Goal: Task Accomplishment & Management: Use online tool/utility

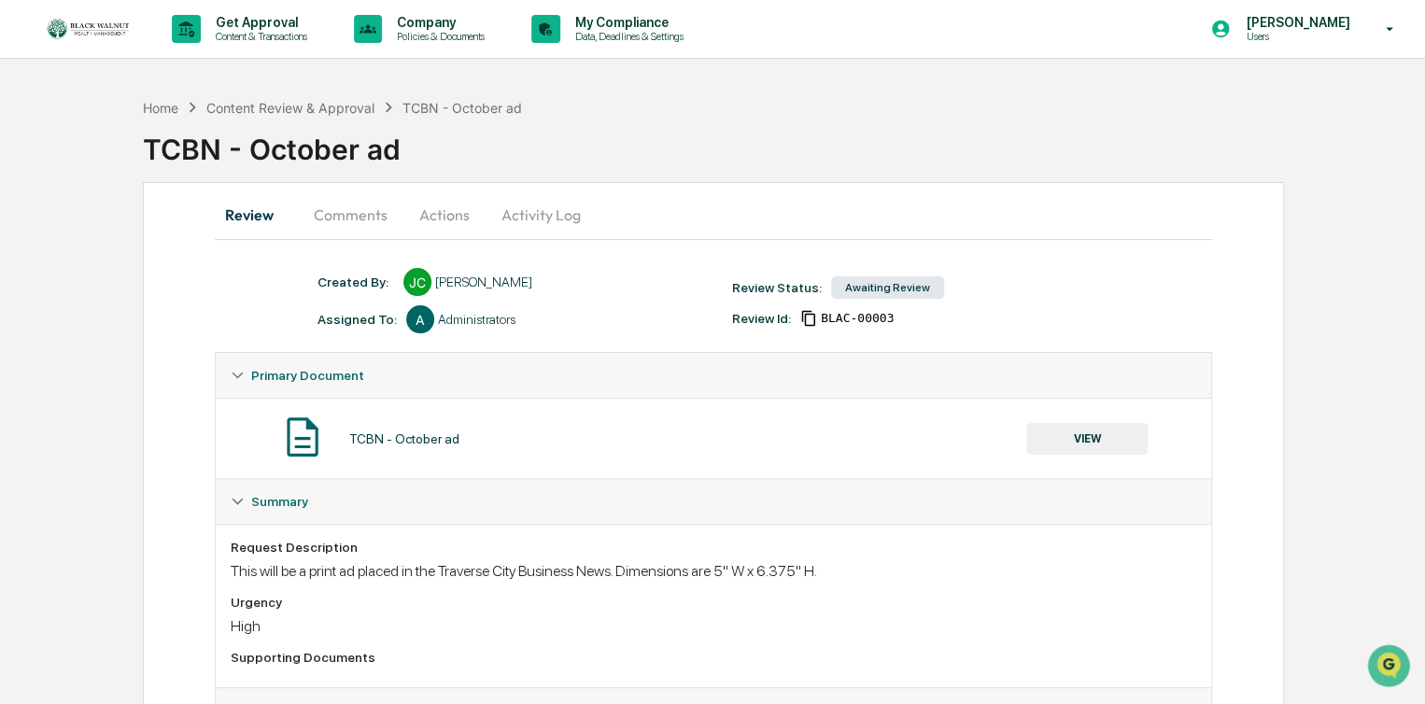
click at [341, 212] on button "Comments" at bounding box center [351, 214] width 104 height 45
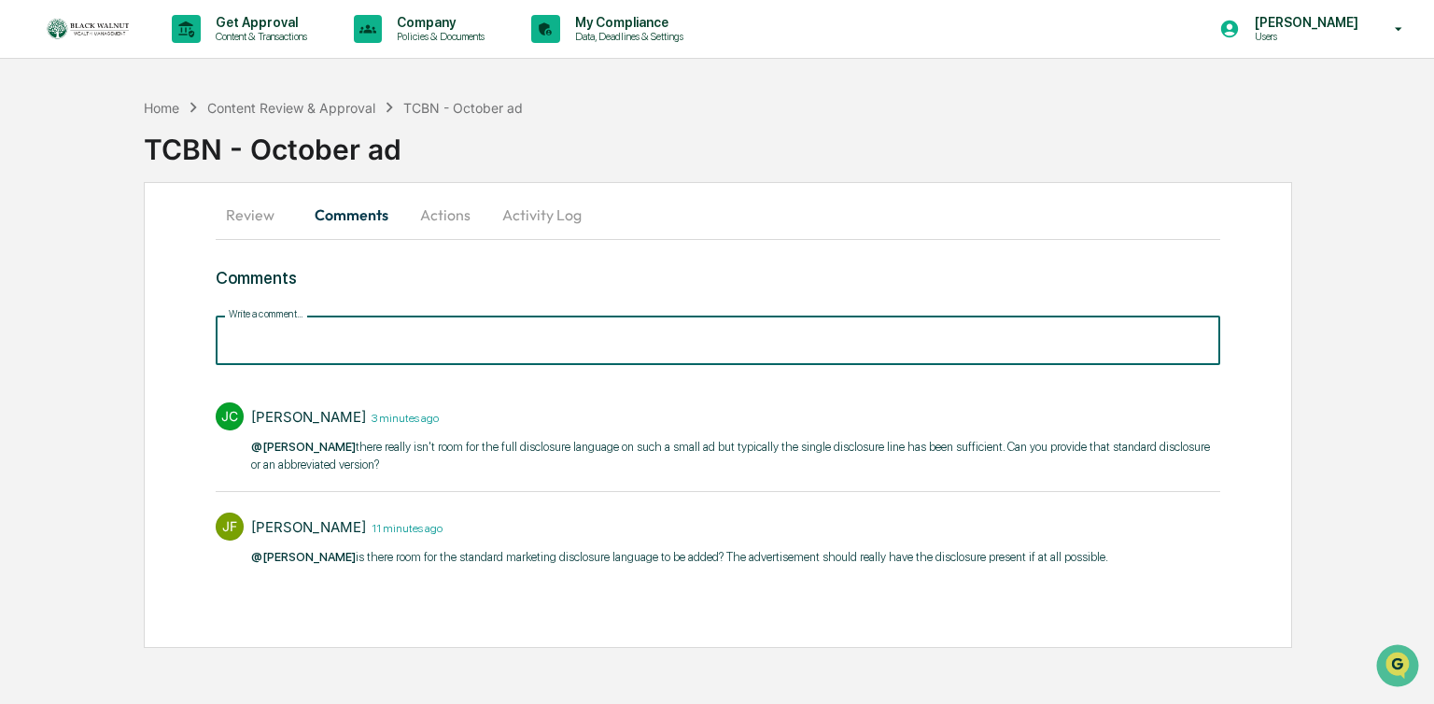
click at [261, 335] on input "Write a comment..." at bounding box center [718, 340] width 1004 height 49
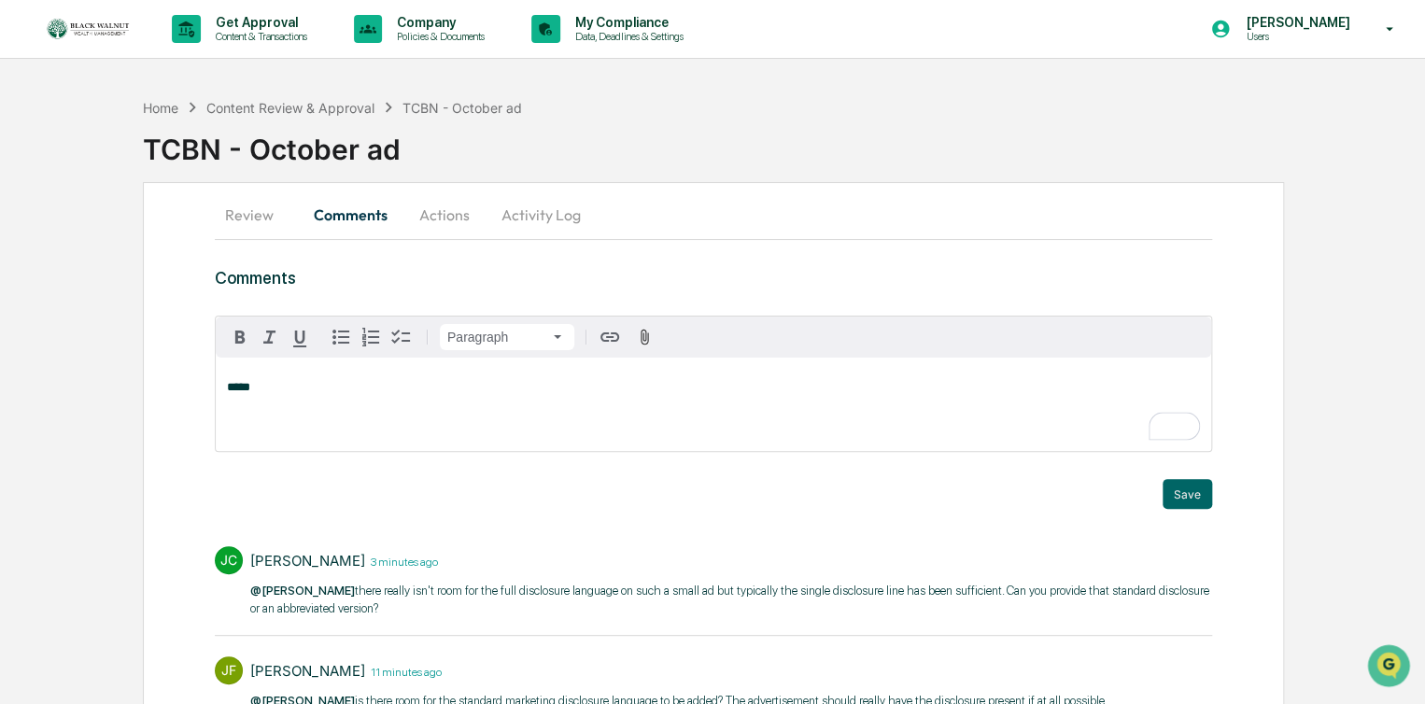
scroll to position [86, 0]
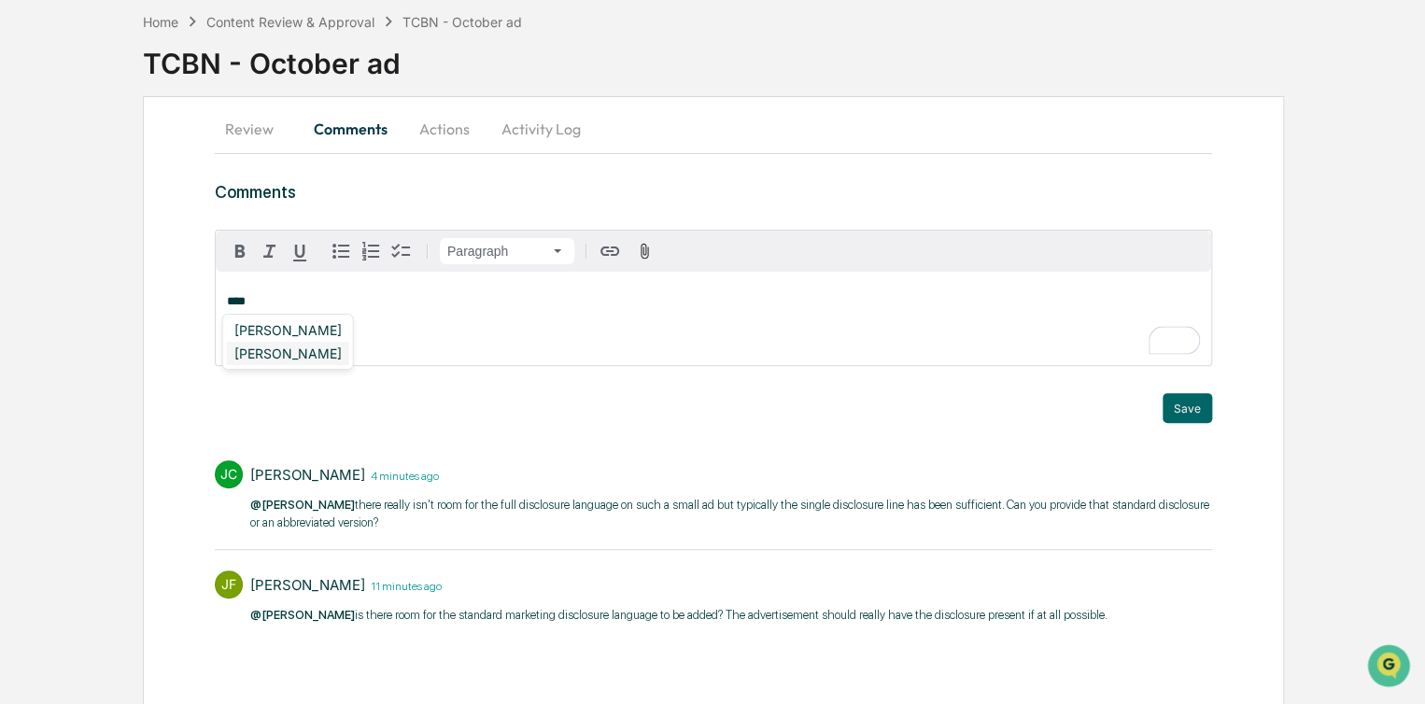
click at [267, 352] on div "[PERSON_NAME]" at bounding box center [288, 353] width 122 height 23
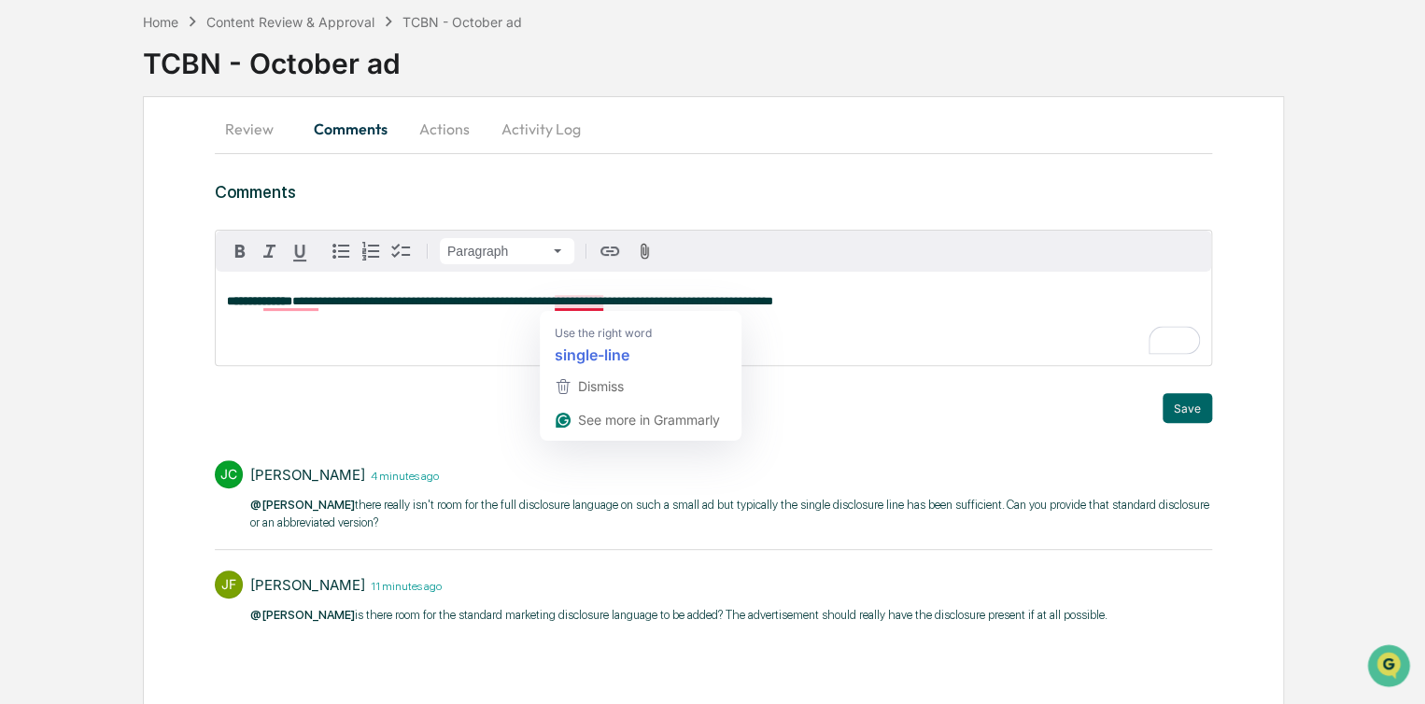
click at [577, 304] on span "**********" at bounding box center [532, 301] width 481 height 12
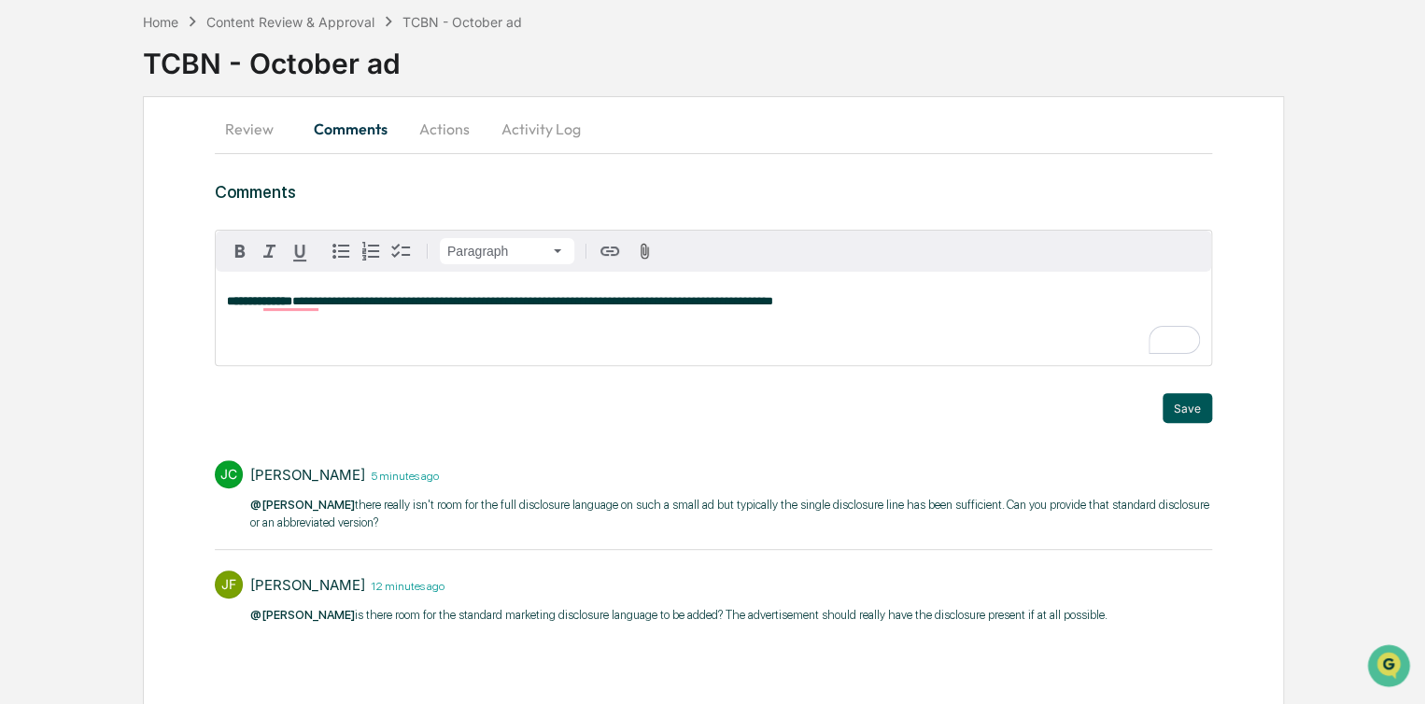
click at [1189, 415] on button "Save" at bounding box center [1186, 408] width 49 height 30
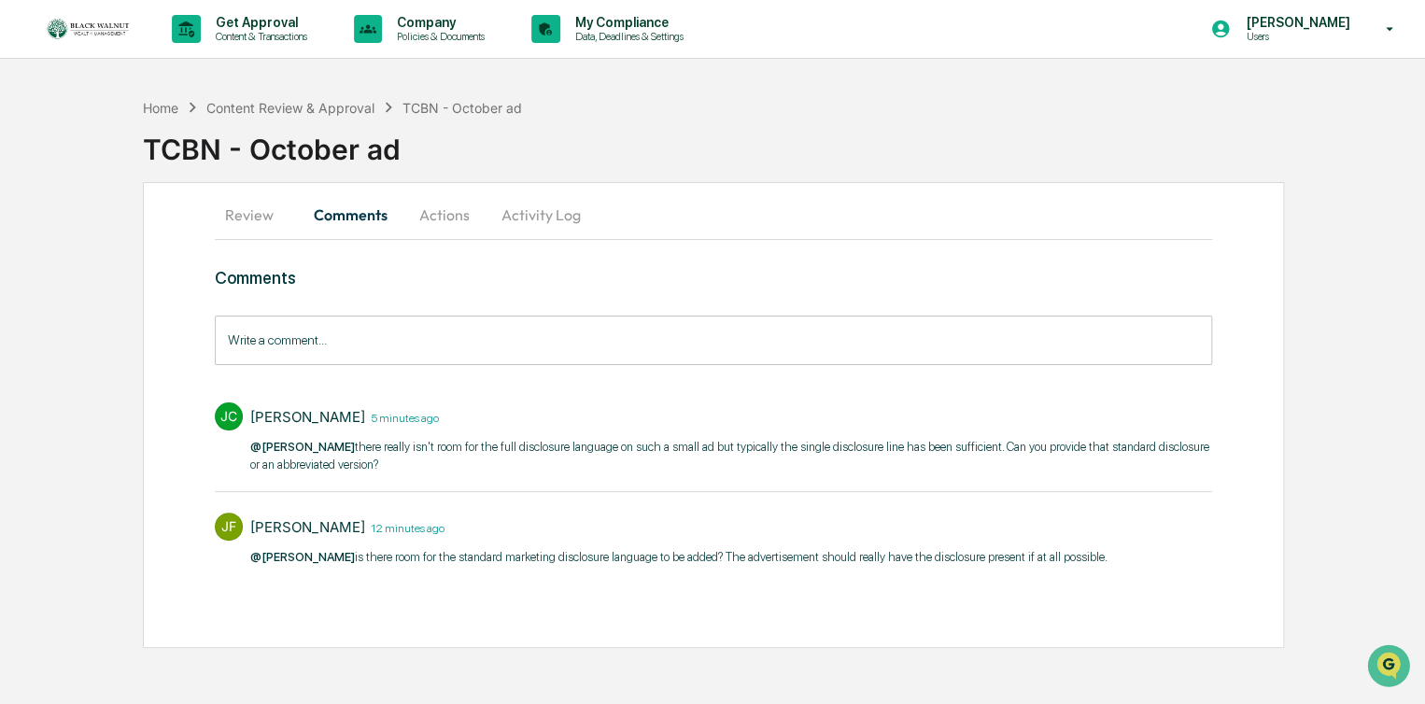
scroll to position [0, 0]
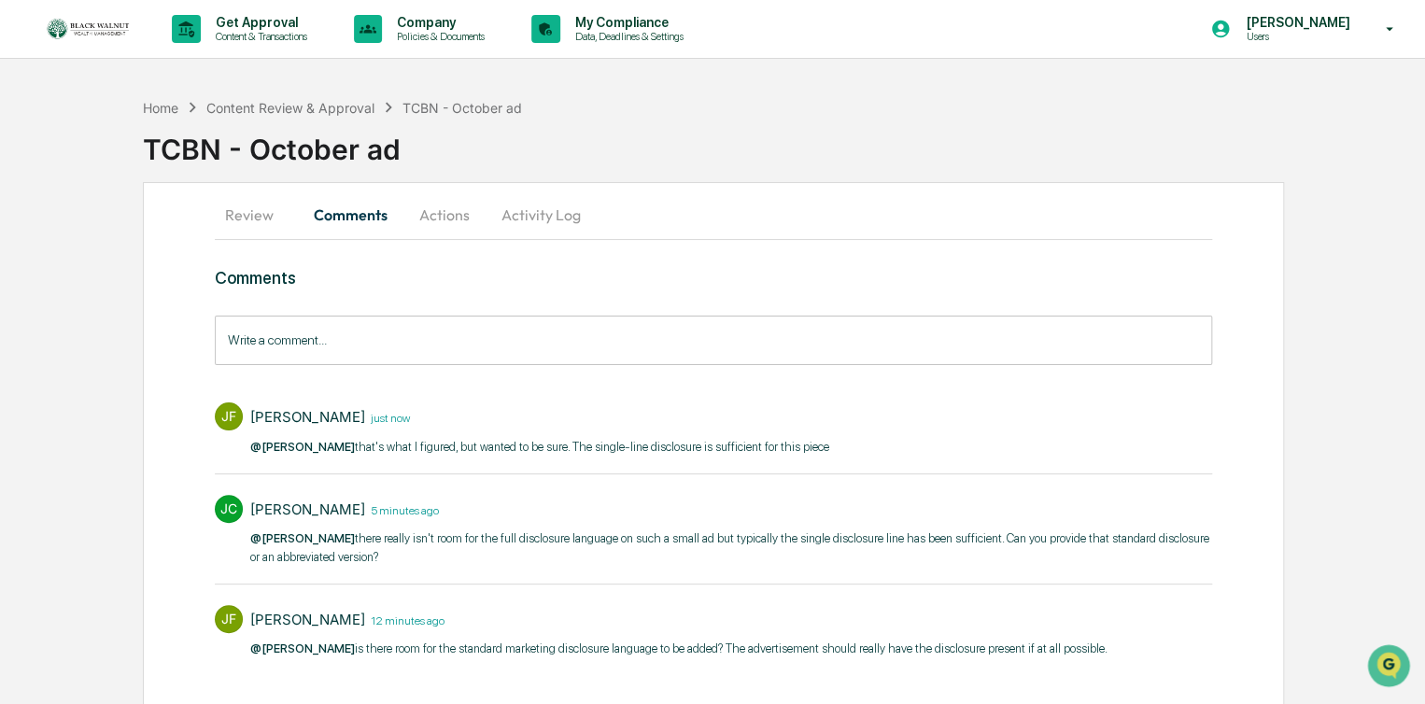
click at [456, 207] on button "Actions" at bounding box center [444, 214] width 84 height 45
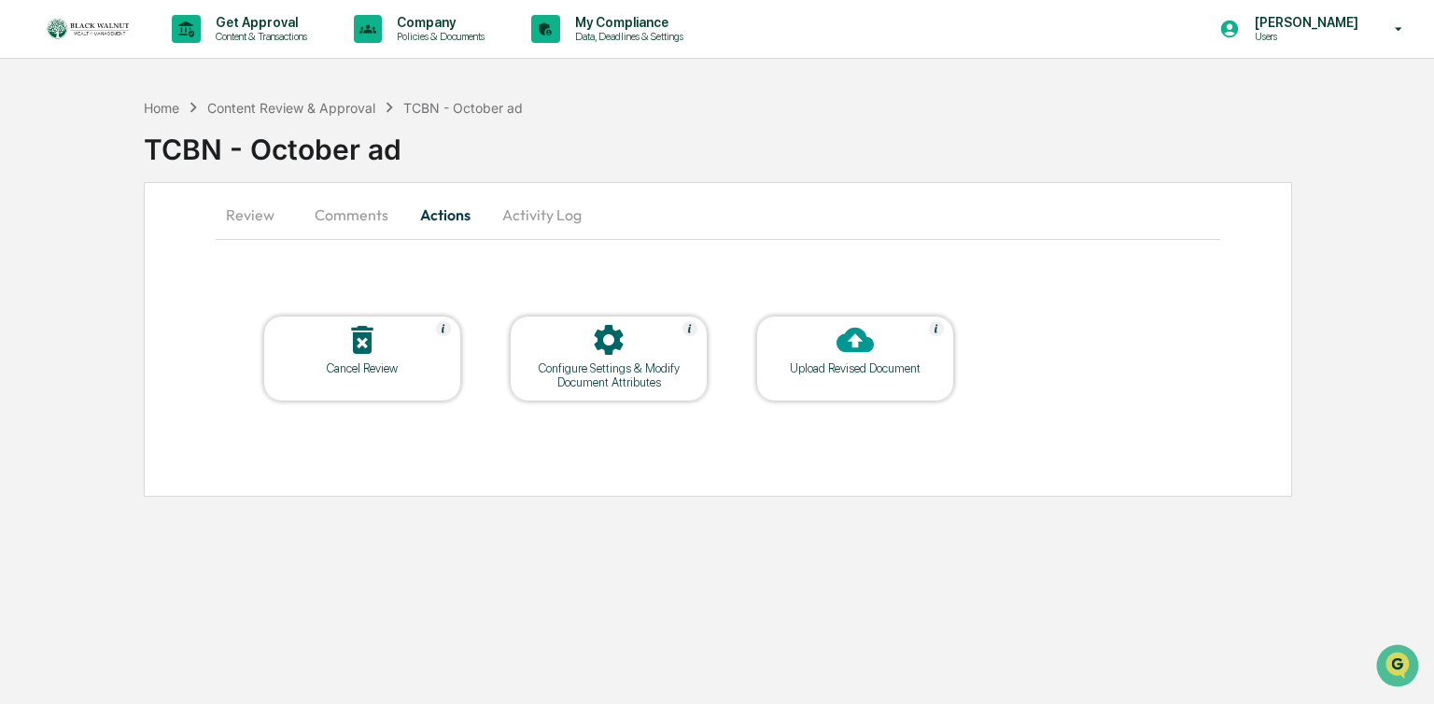
click at [253, 218] on button "Review" at bounding box center [258, 214] width 84 height 45
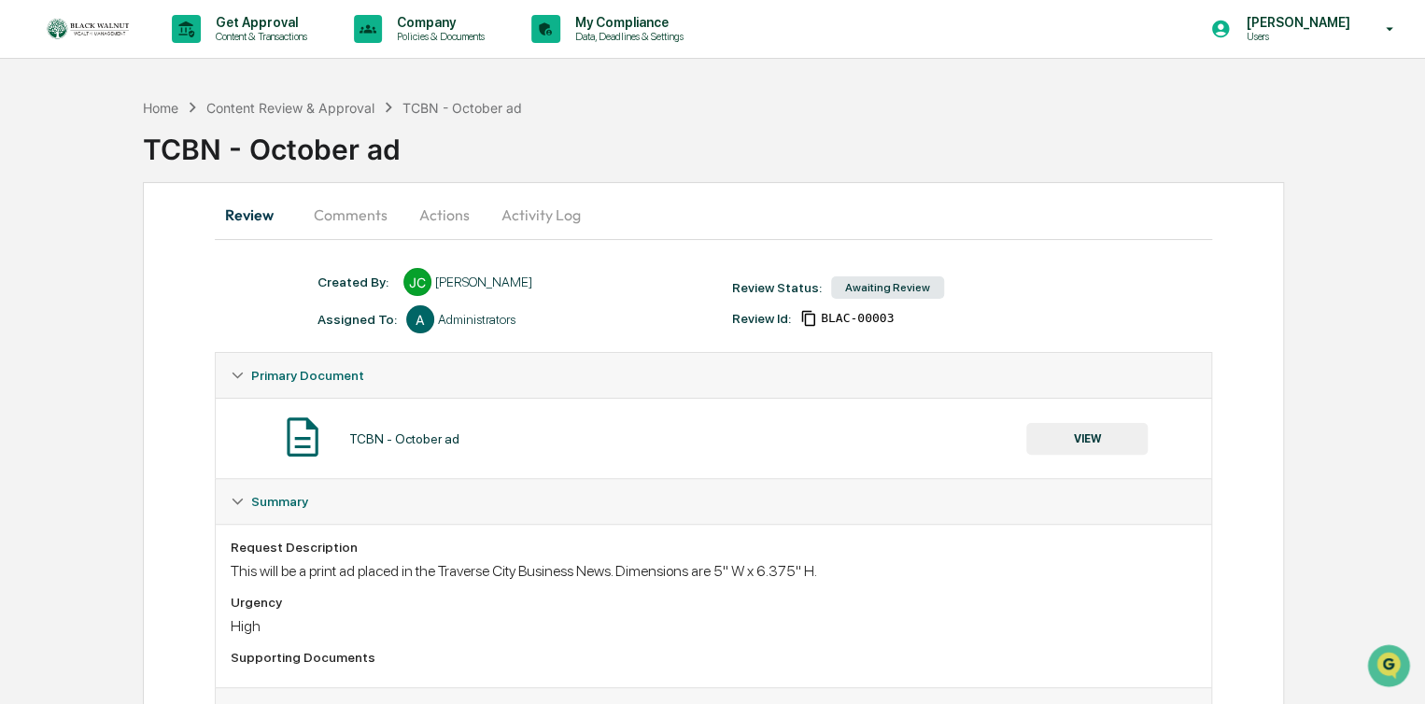
click at [443, 224] on button "Actions" at bounding box center [444, 214] width 84 height 45
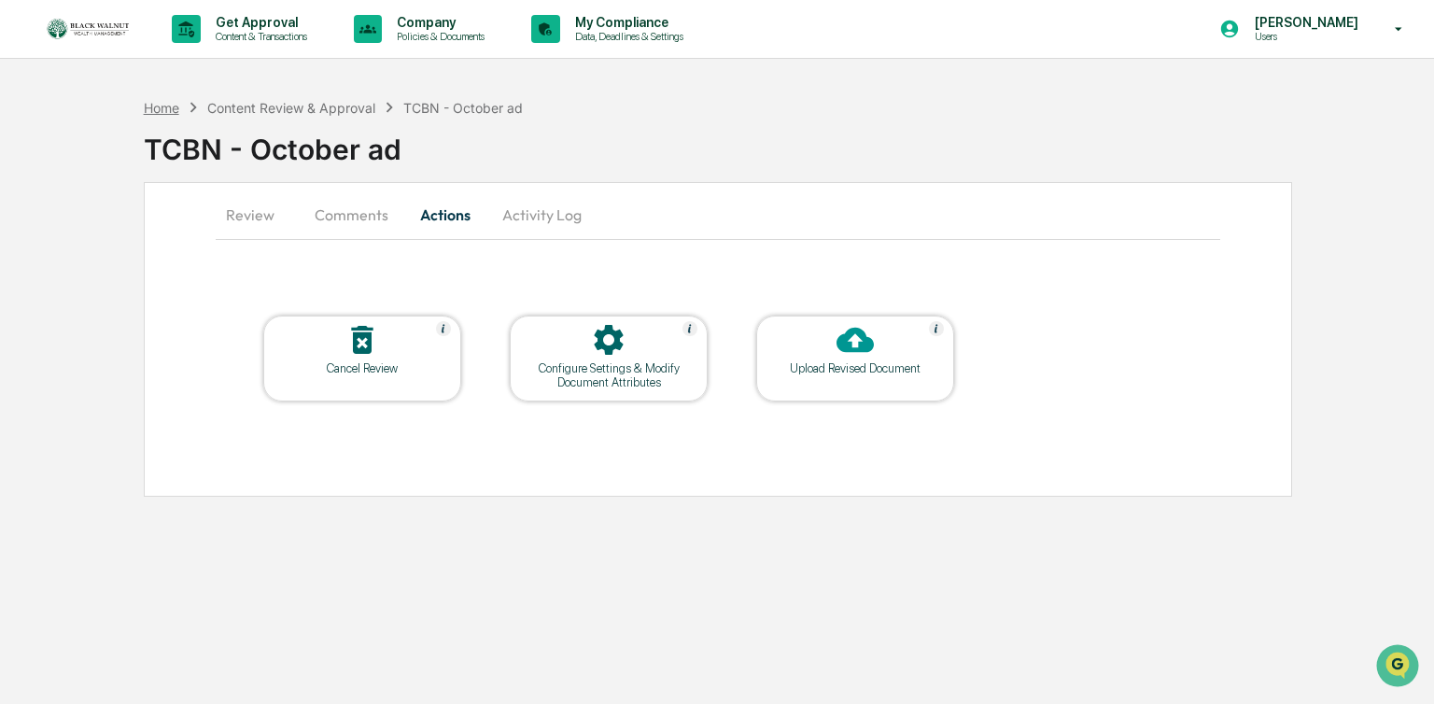
click at [155, 108] on div "Home" at bounding box center [161, 108] width 35 height 16
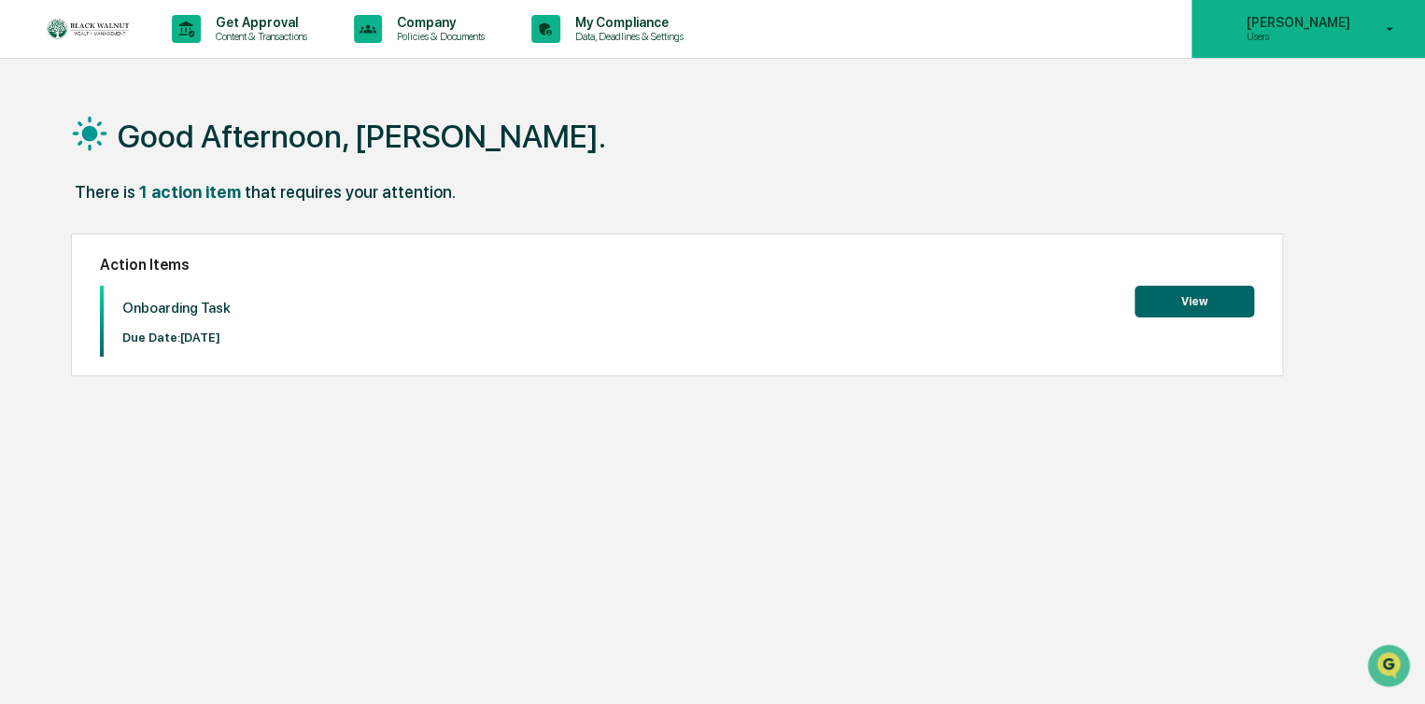
click at [1354, 42] on div "Jaye Faggett Users" at bounding box center [1307, 29] width 233 height 58
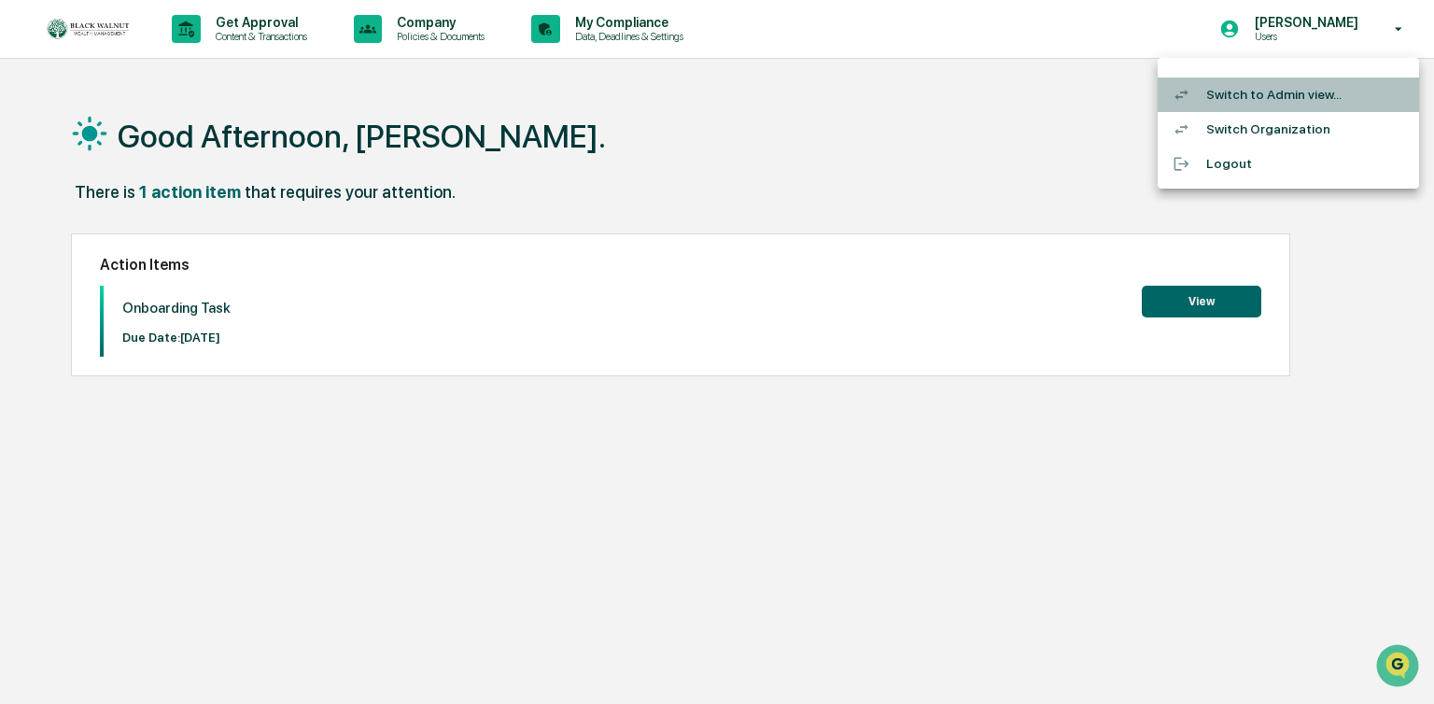
click at [1314, 100] on li "Switch to Admin view..." at bounding box center [1288, 94] width 261 height 35
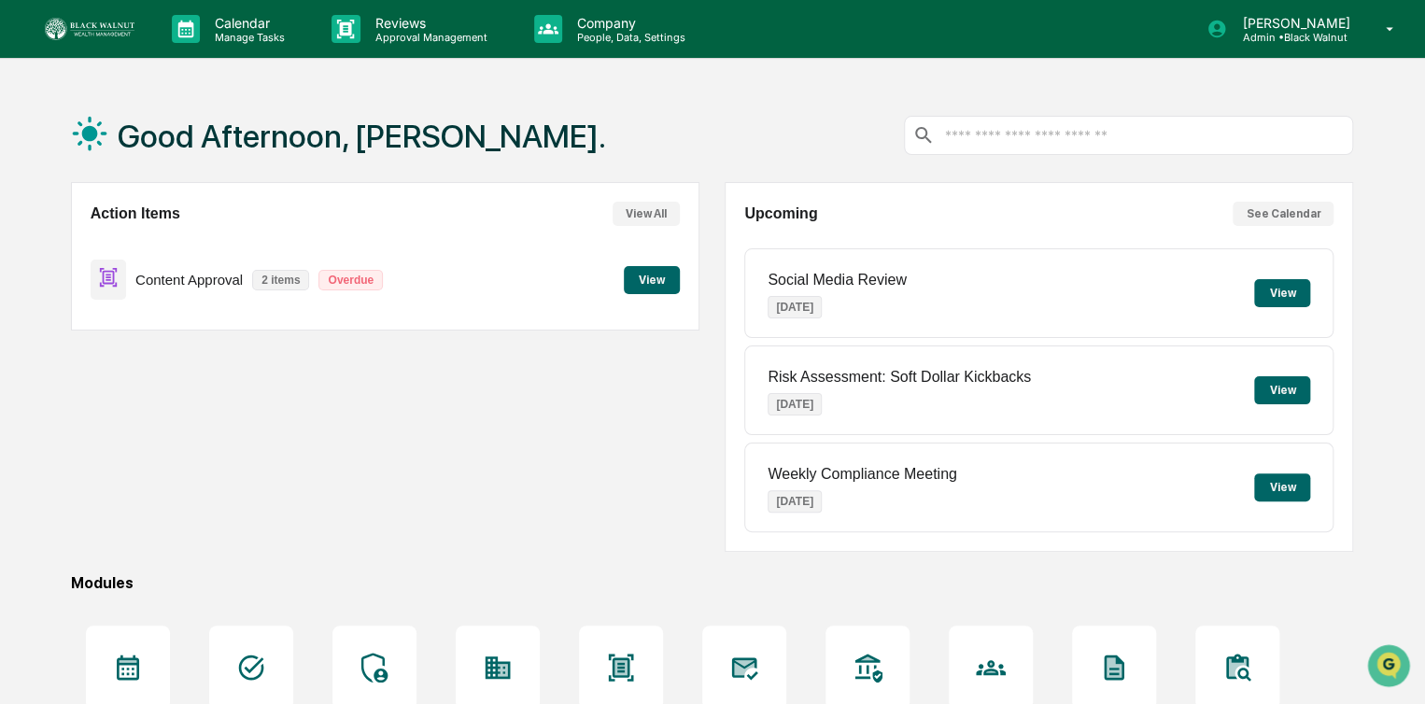
click at [660, 283] on button "View" at bounding box center [652, 280] width 56 height 28
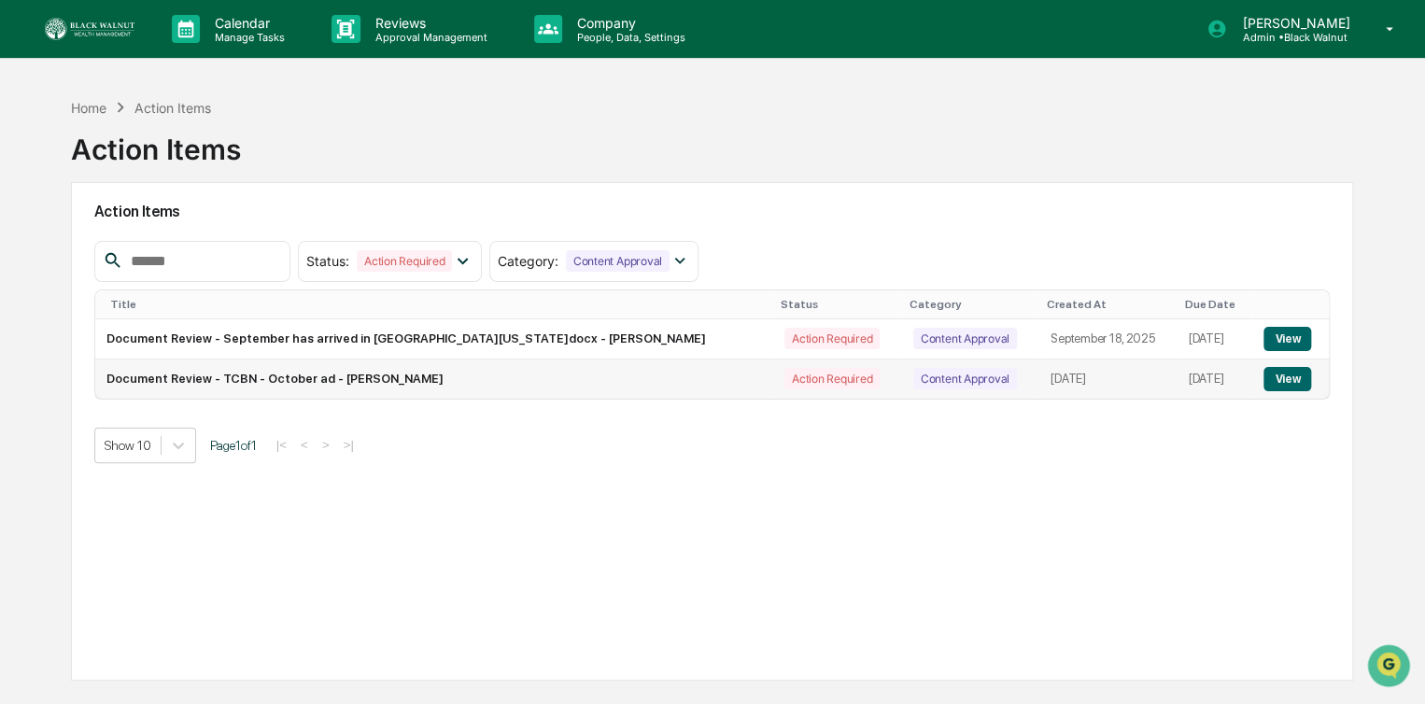
click at [1285, 374] on button "View" at bounding box center [1287, 379] width 48 height 24
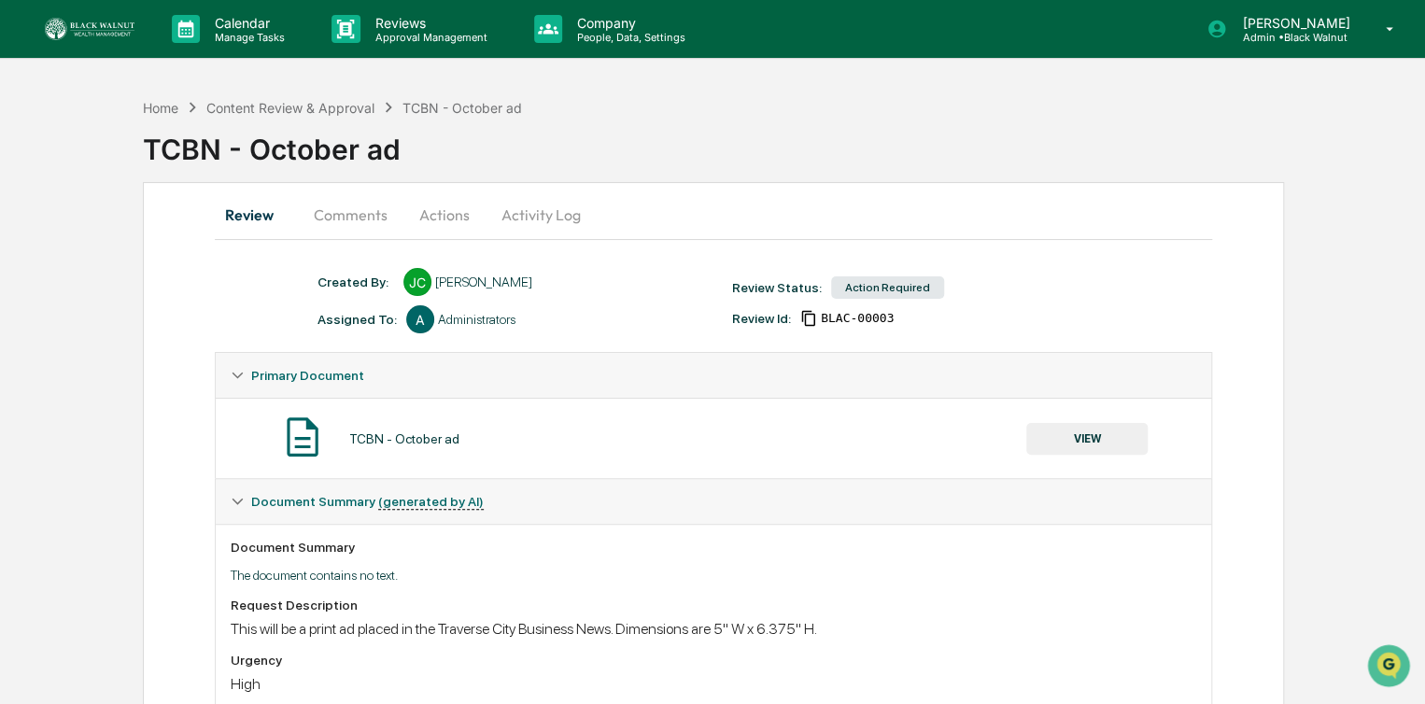
click at [352, 224] on button "Comments" at bounding box center [351, 214] width 104 height 45
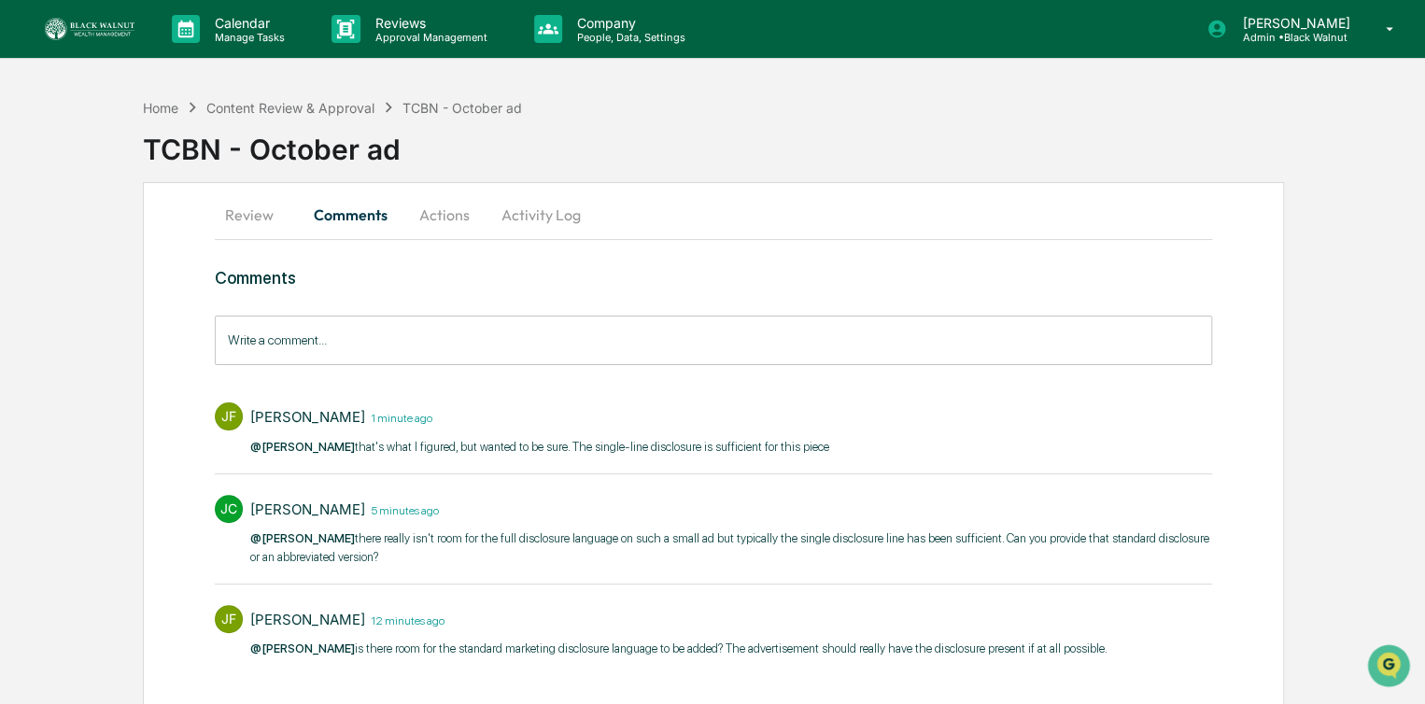
click at [439, 214] on button "Actions" at bounding box center [444, 214] width 84 height 45
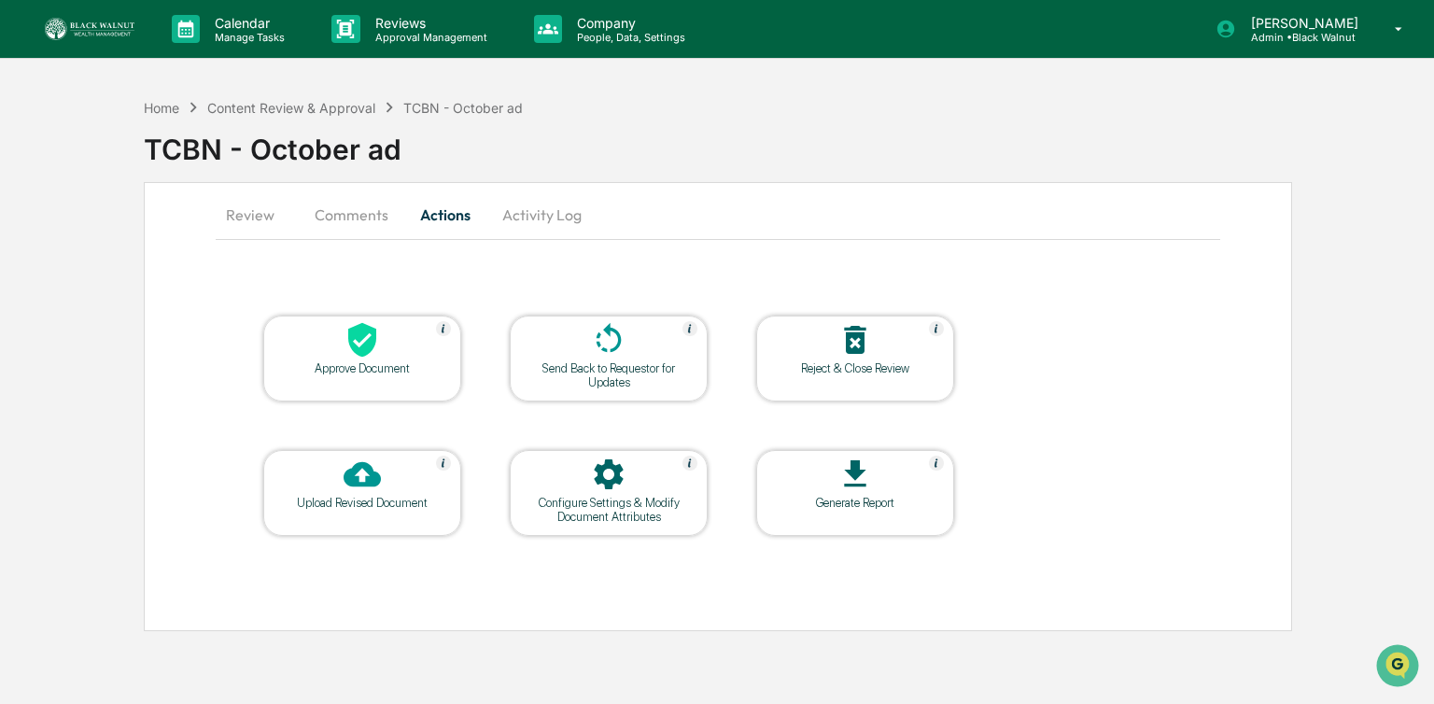
click at [354, 346] on icon at bounding box center [362, 340] width 28 height 35
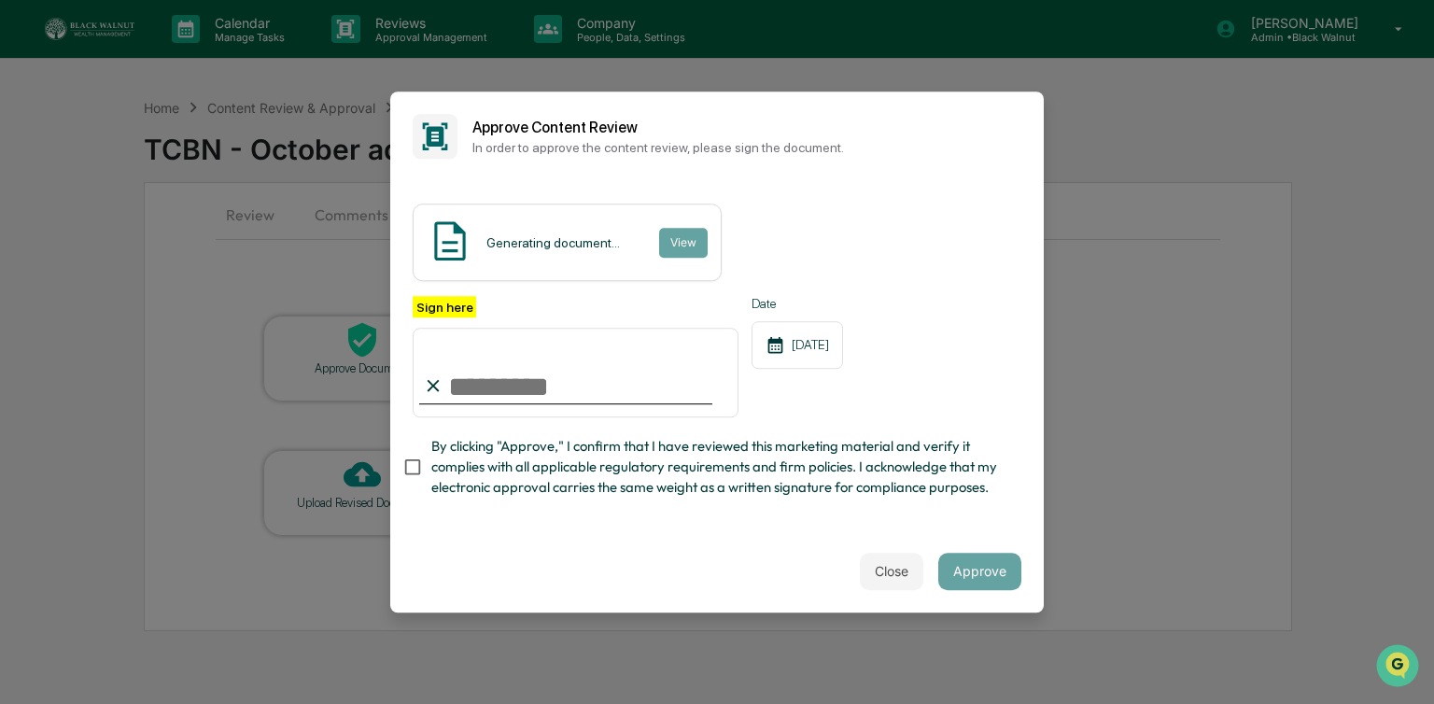
click at [521, 374] on input "Sign here" at bounding box center [576, 373] width 326 height 90
type input "**********"
click at [990, 565] on button "Approve" at bounding box center [979, 571] width 83 height 37
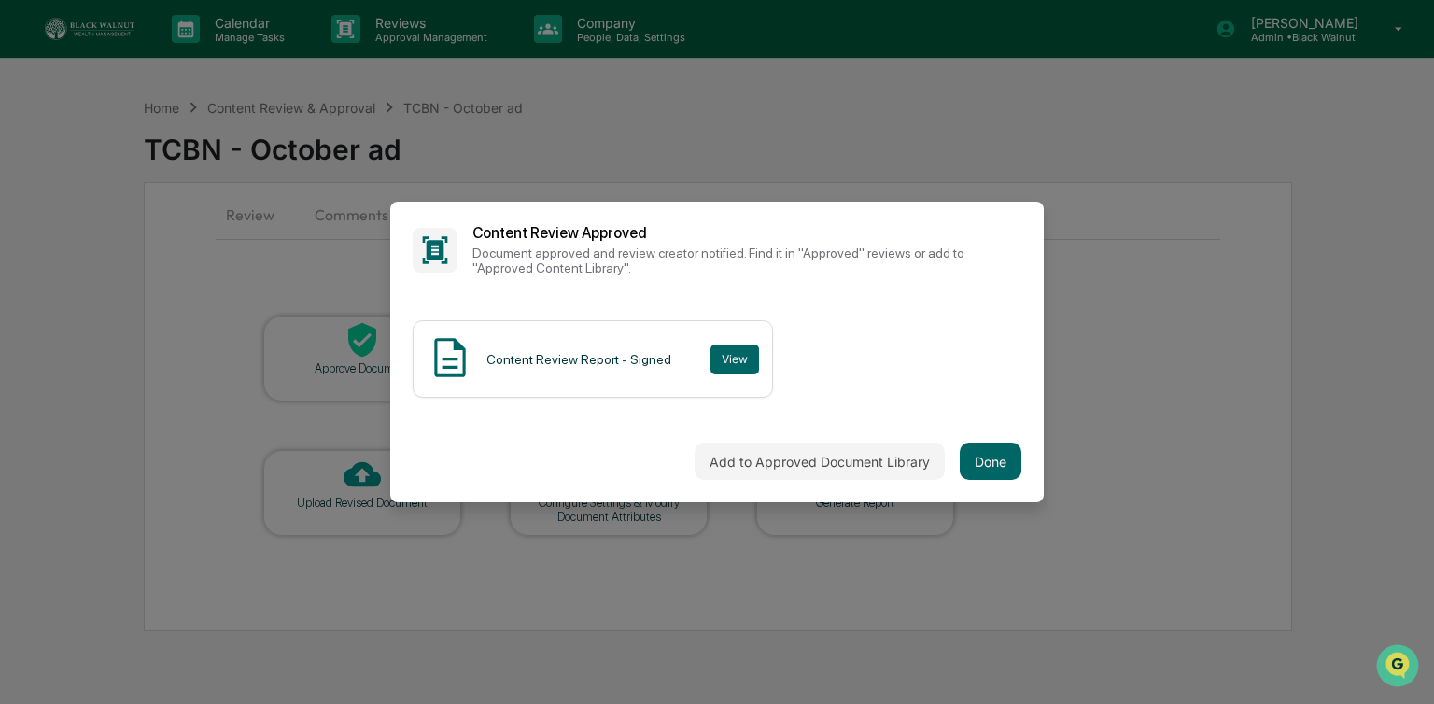
click at [990, 485] on div "Add to Approved Document Library Done" at bounding box center [717, 461] width 654 height 82
click at [980, 462] on button "Done" at bounding box center [991, 461] width 62 height 37
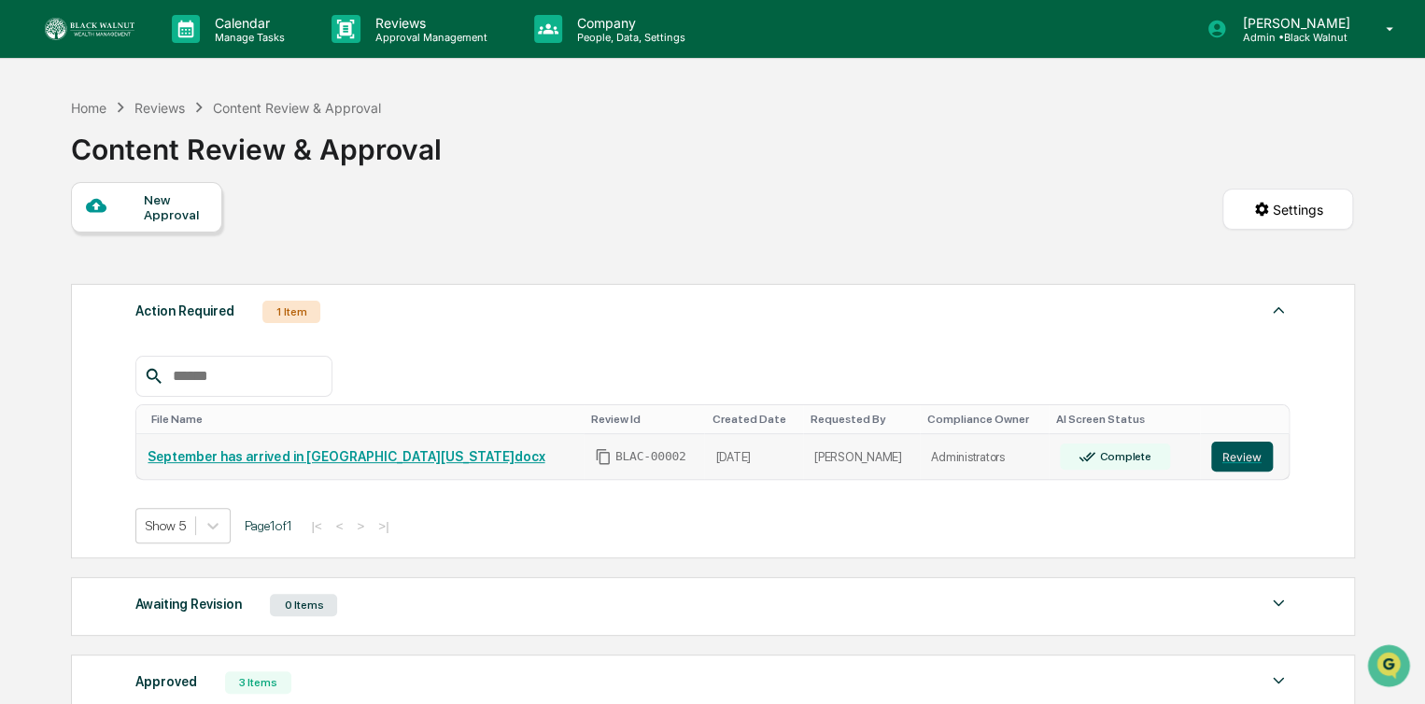
click at [1240, 455] on button "Review" at bounding box center [1242, 457] width 62 height 30
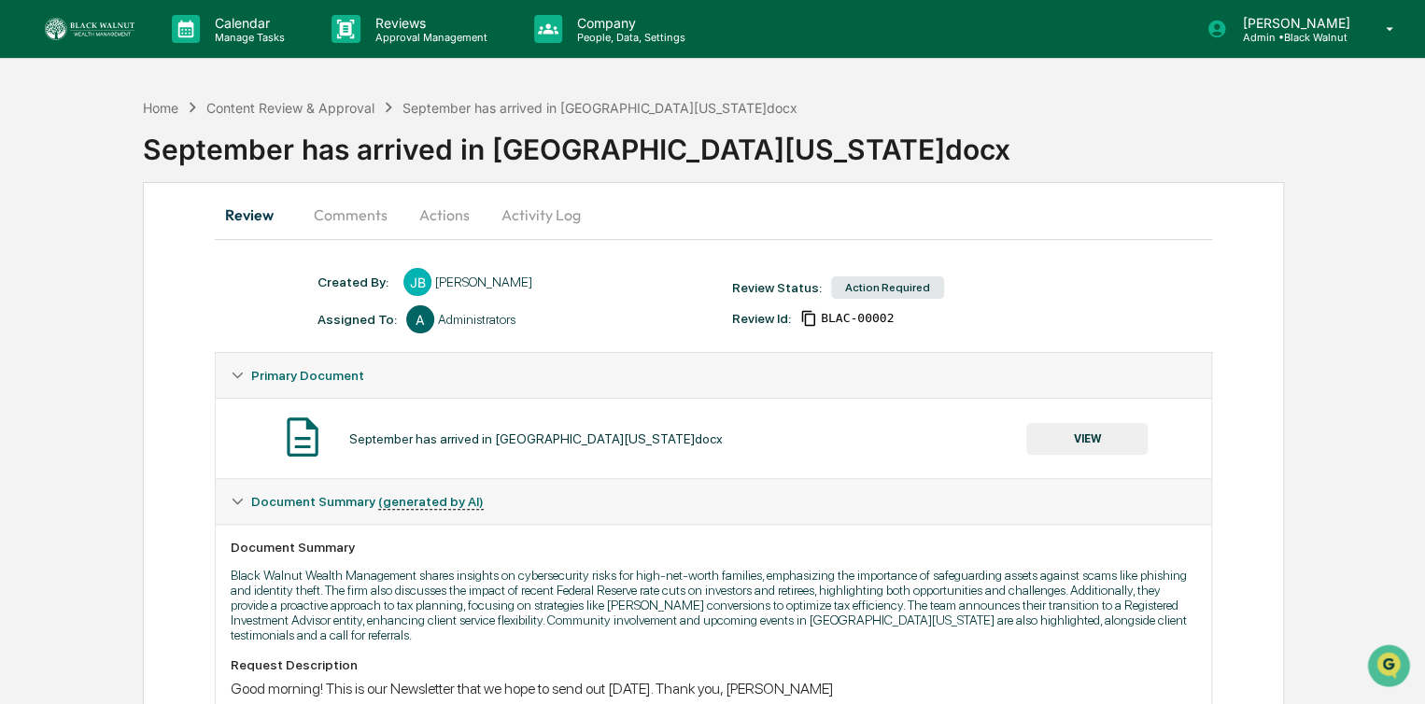
click at [423, 218] on button "Actions" at bounding box center [444, 214] width 84 height 45
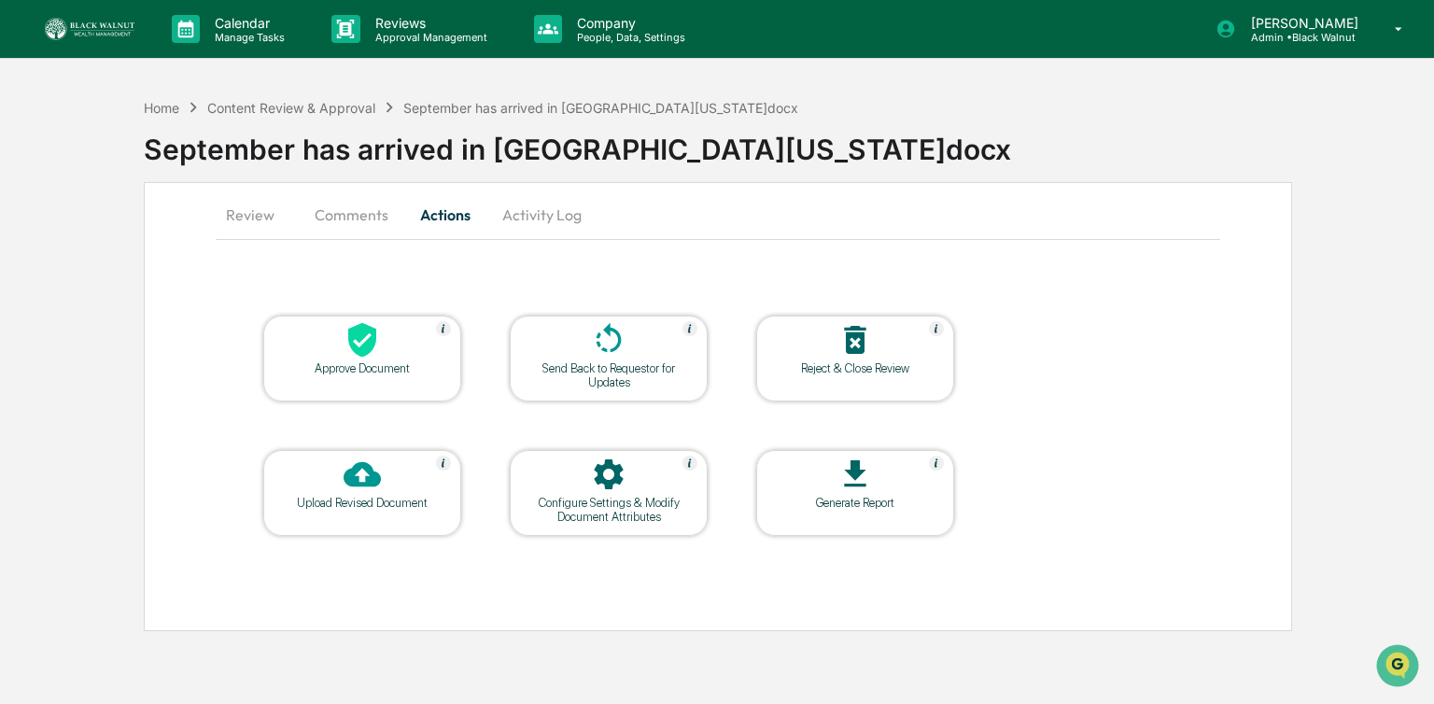
click at [407, 359] on div at bounding box center [362, 341] width 187 height 40
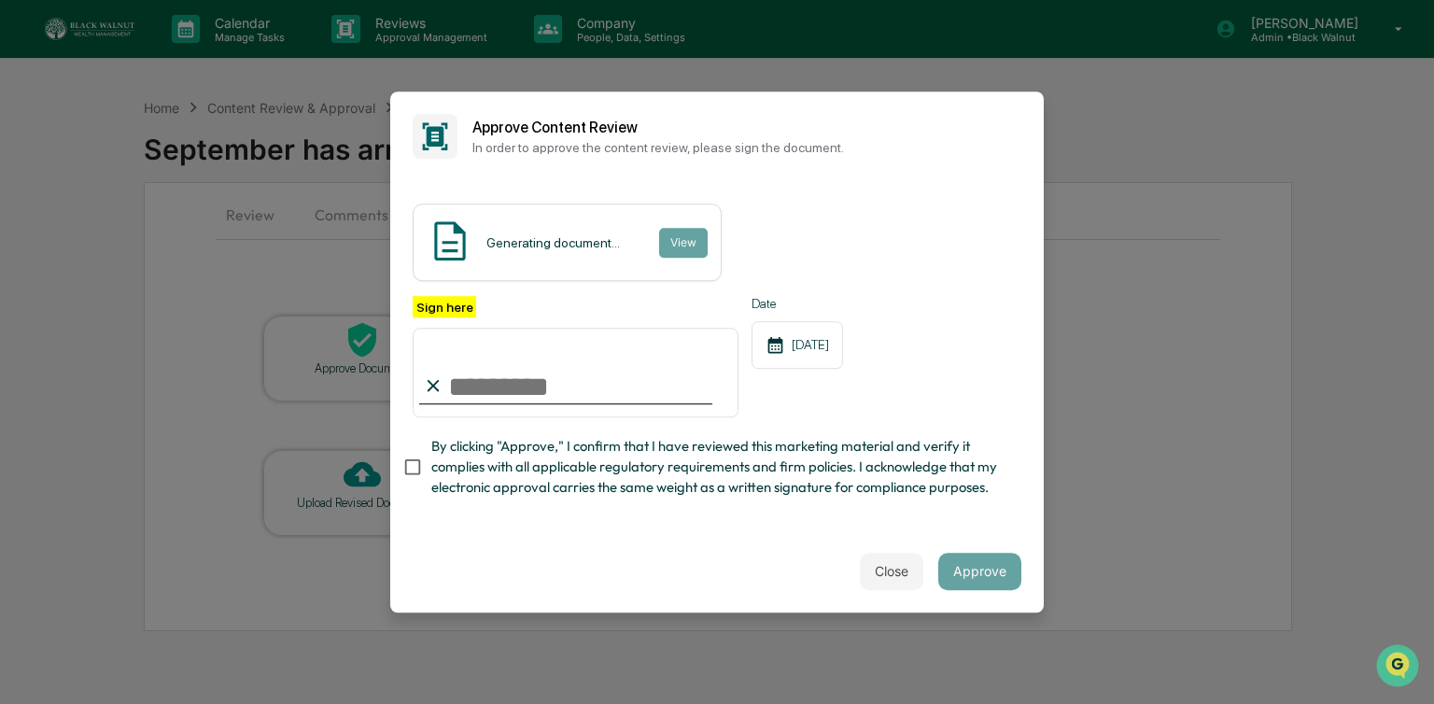
click at [482, 385] on input "Sign here" at bounding box center [576, 373] width 326 height 90
type input "**********"
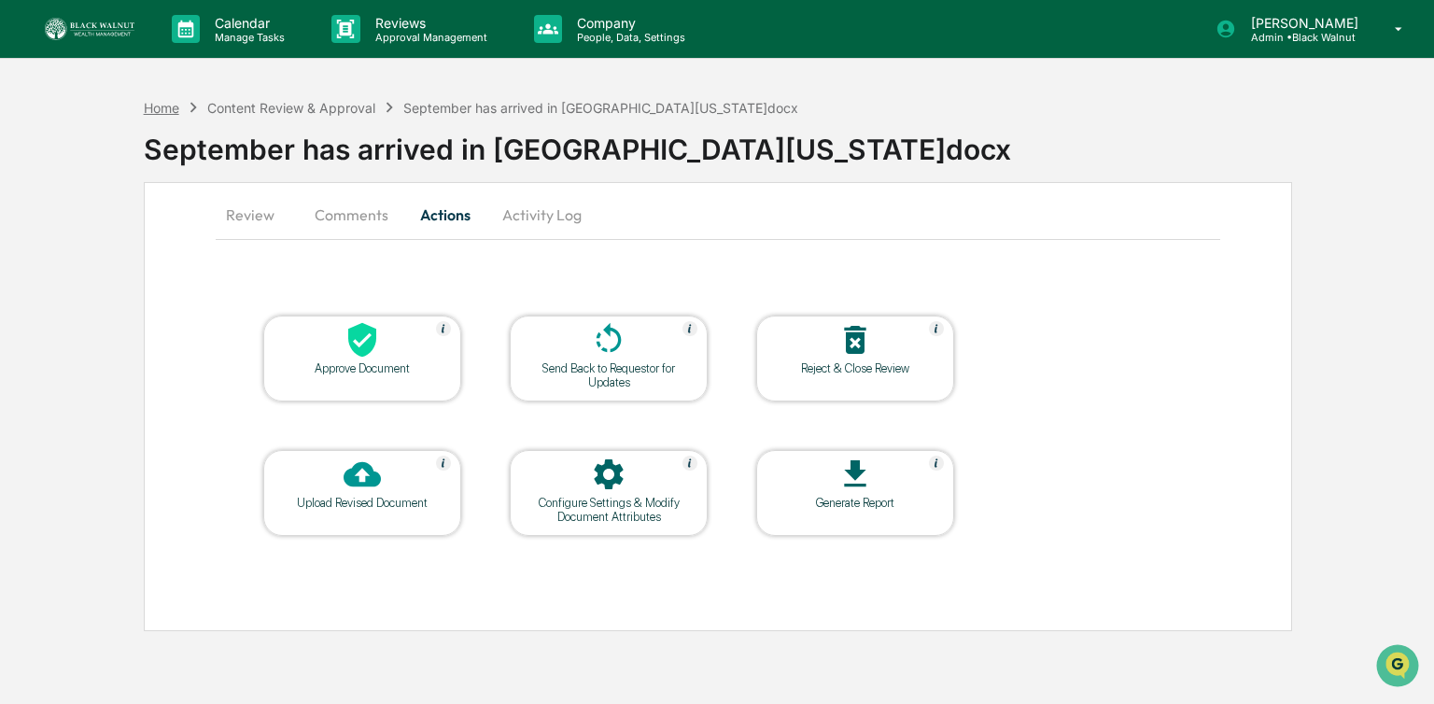
click at [172, 108] on div "Home" at bounding box center [161, 108] width 35 height 16
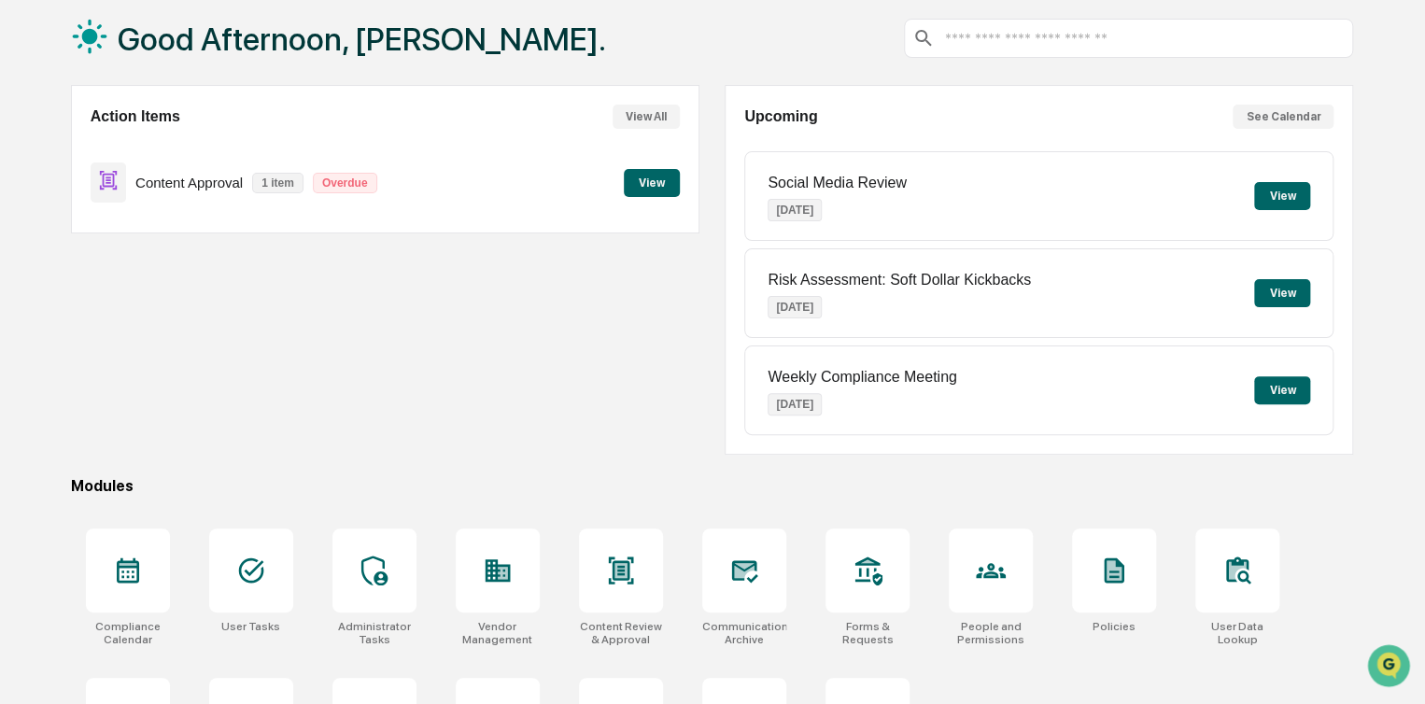
scroll to position [101, 0]
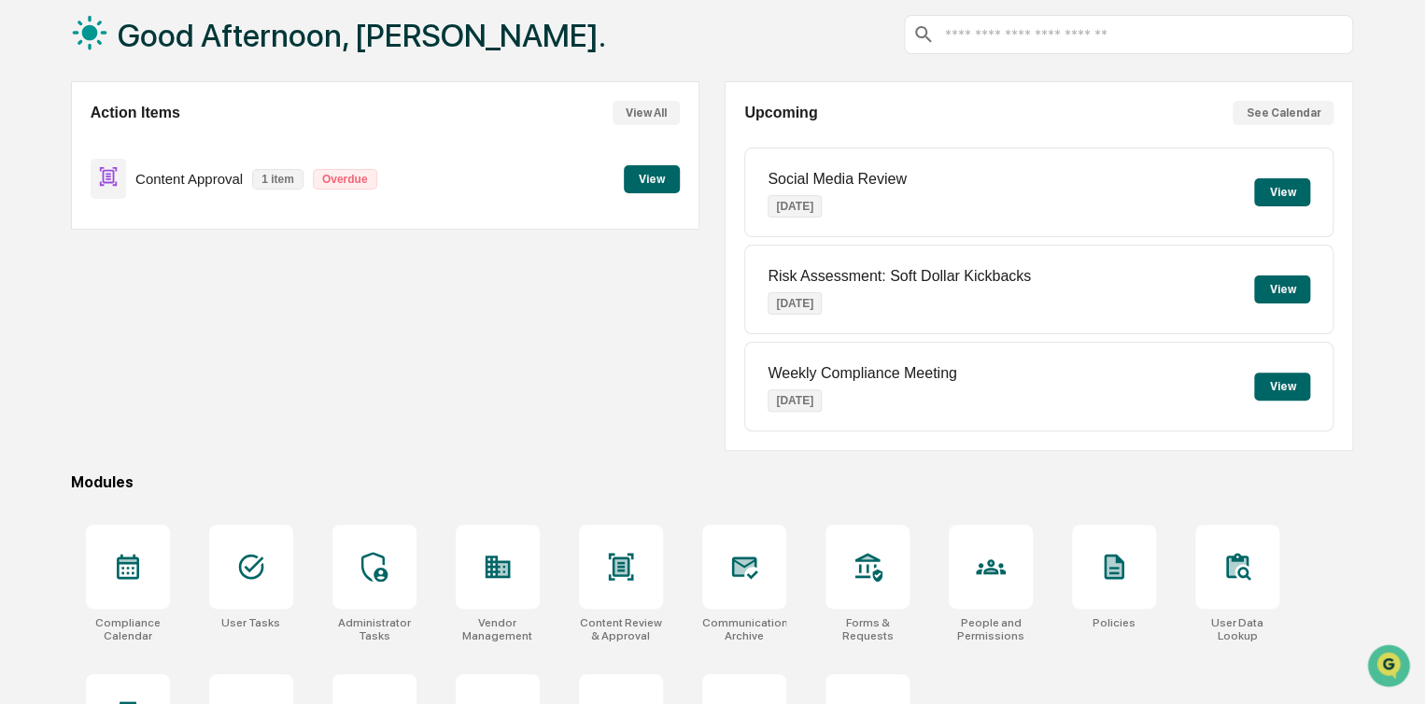
click at [659, 169] on button "View" at bounding box center [652, 179] width 56 height 28
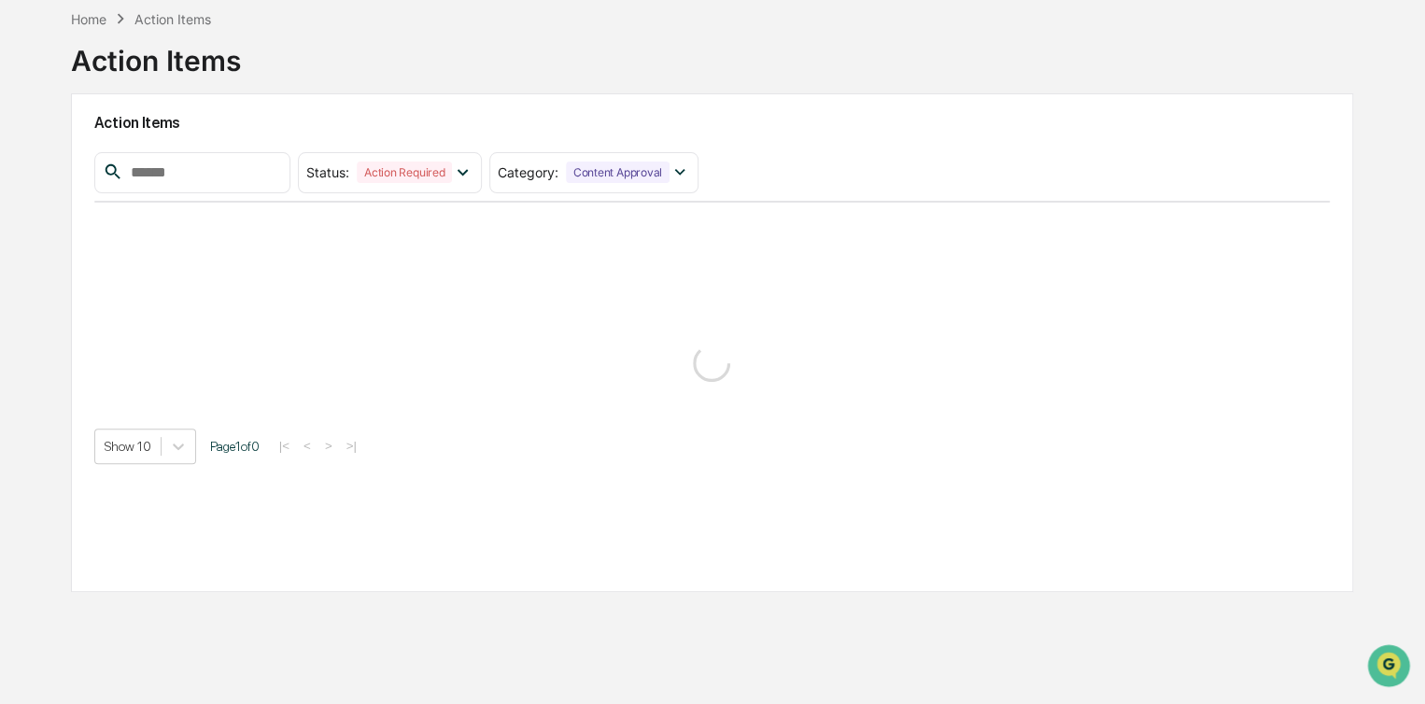
scroll to position [89, 0]
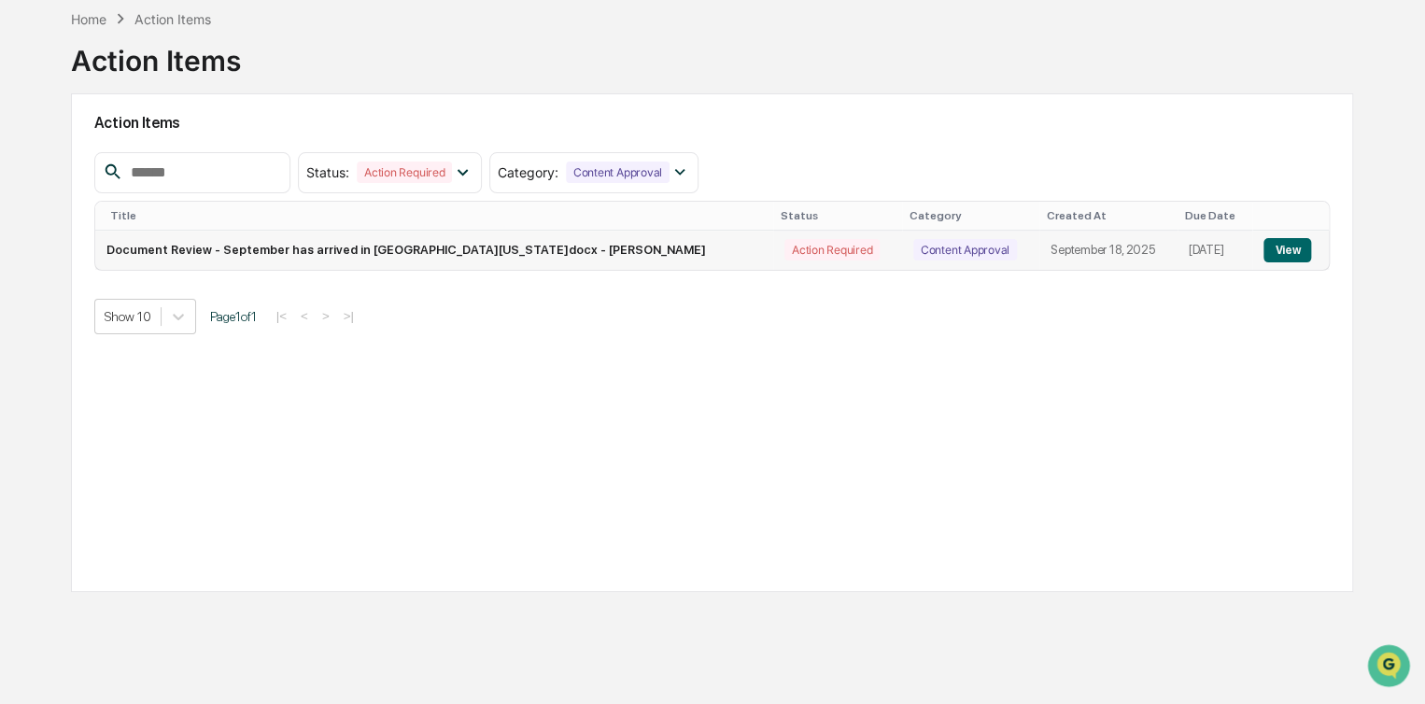
click at [1272, 243] on button "View" at bounding box center [1287, 250] width 48 height 24
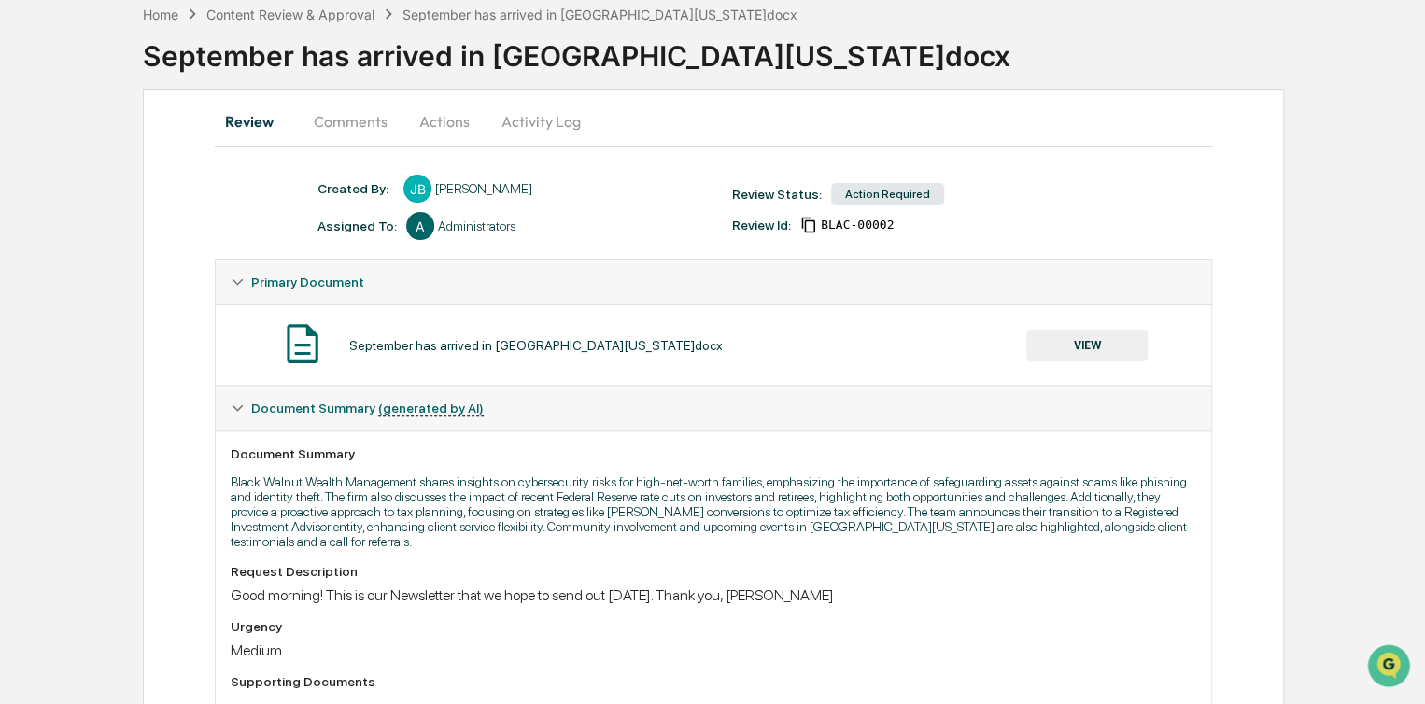
scroll to position [7, 0]
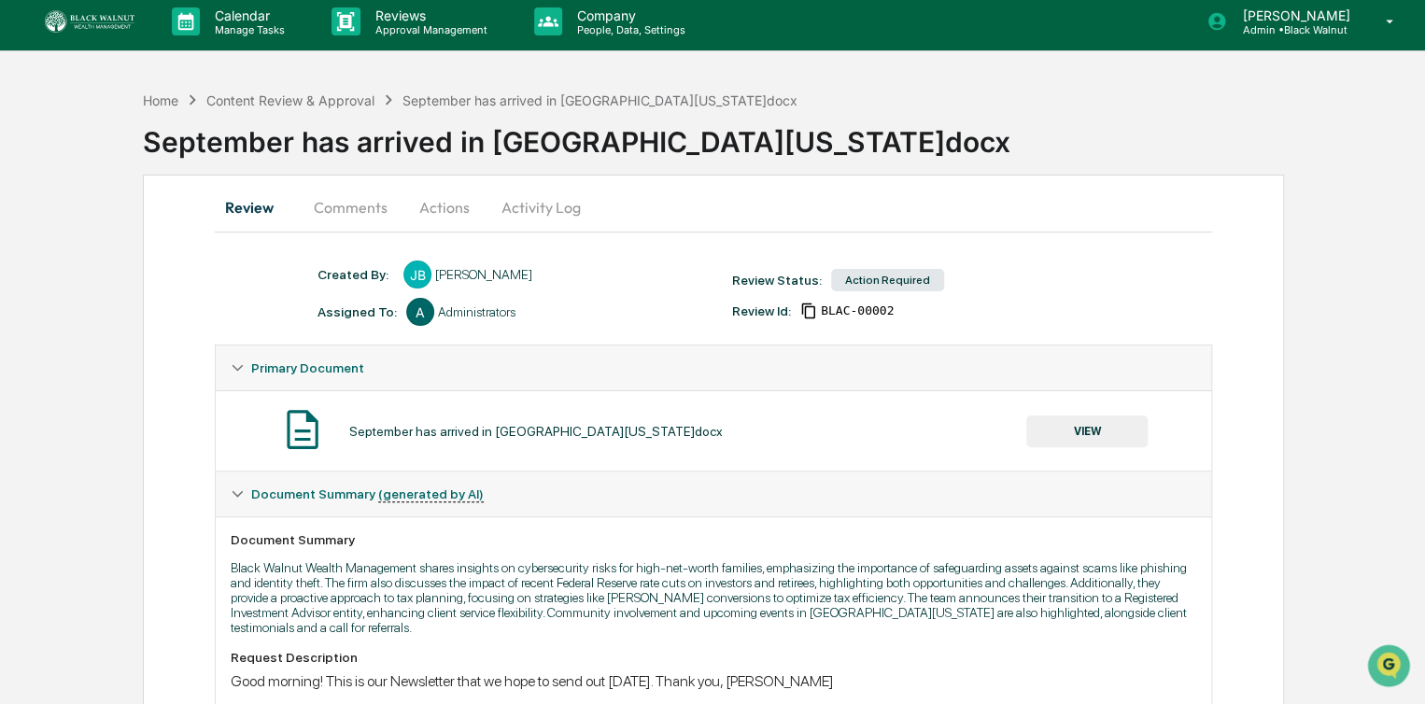
click at [340, 205] on button "Comments" at bounding box center [351, 207] width 104 height 45
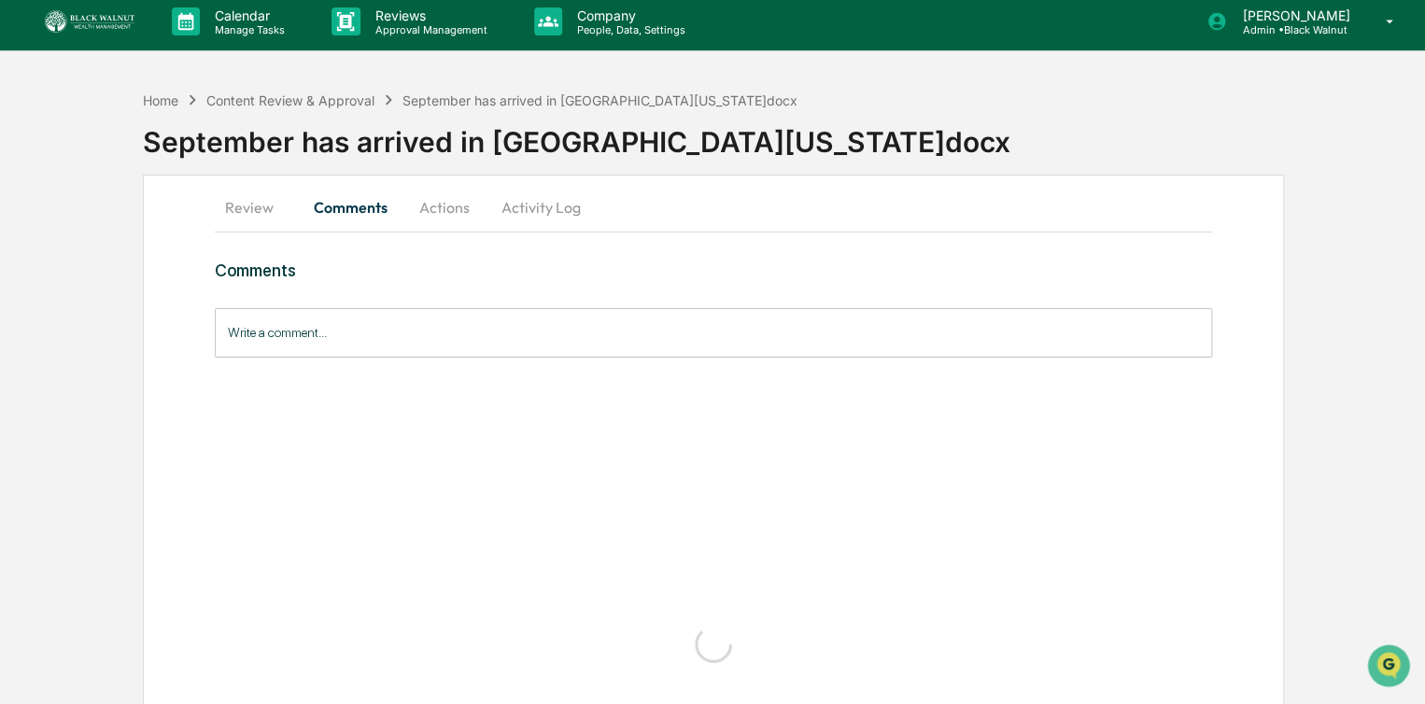
scroll to position [0, 0]
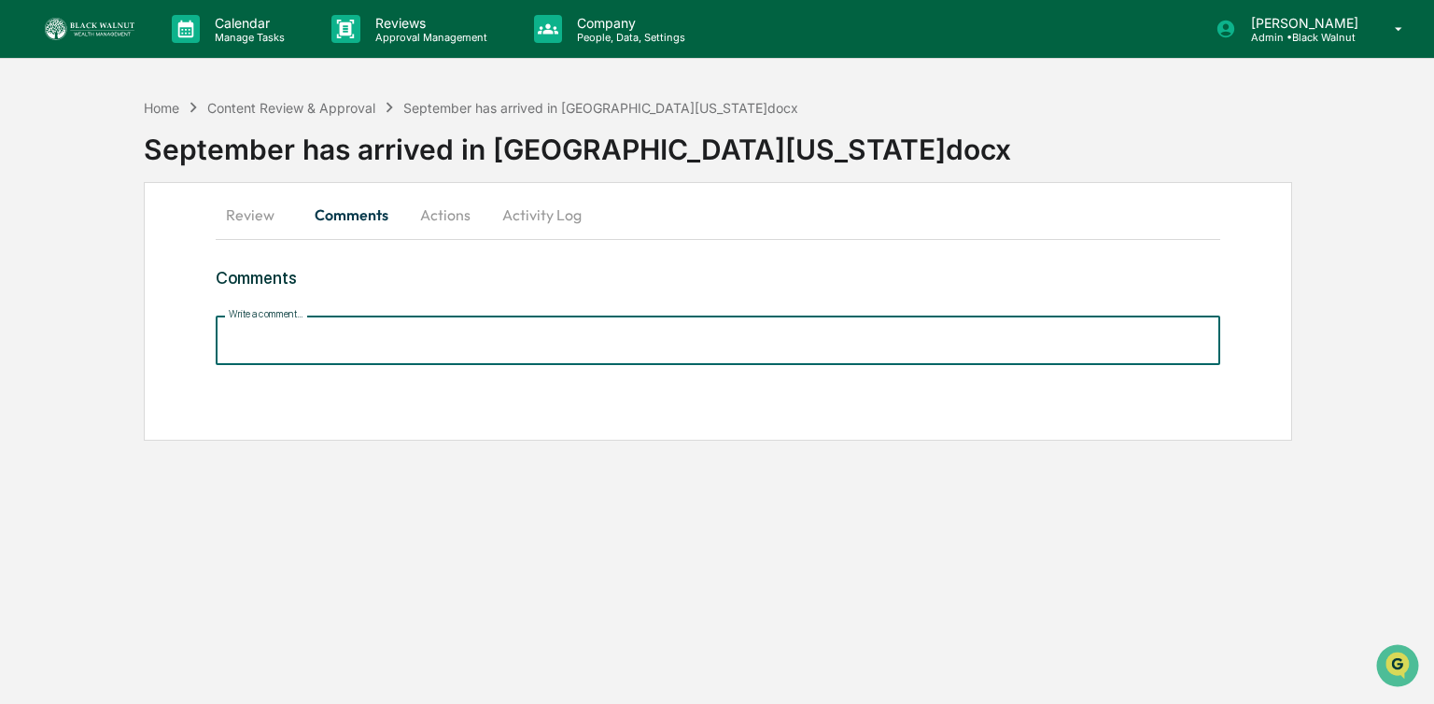
click at [244, 349] on input "Write a comment..." at bounding box center [718, 340] width 1004 height 49
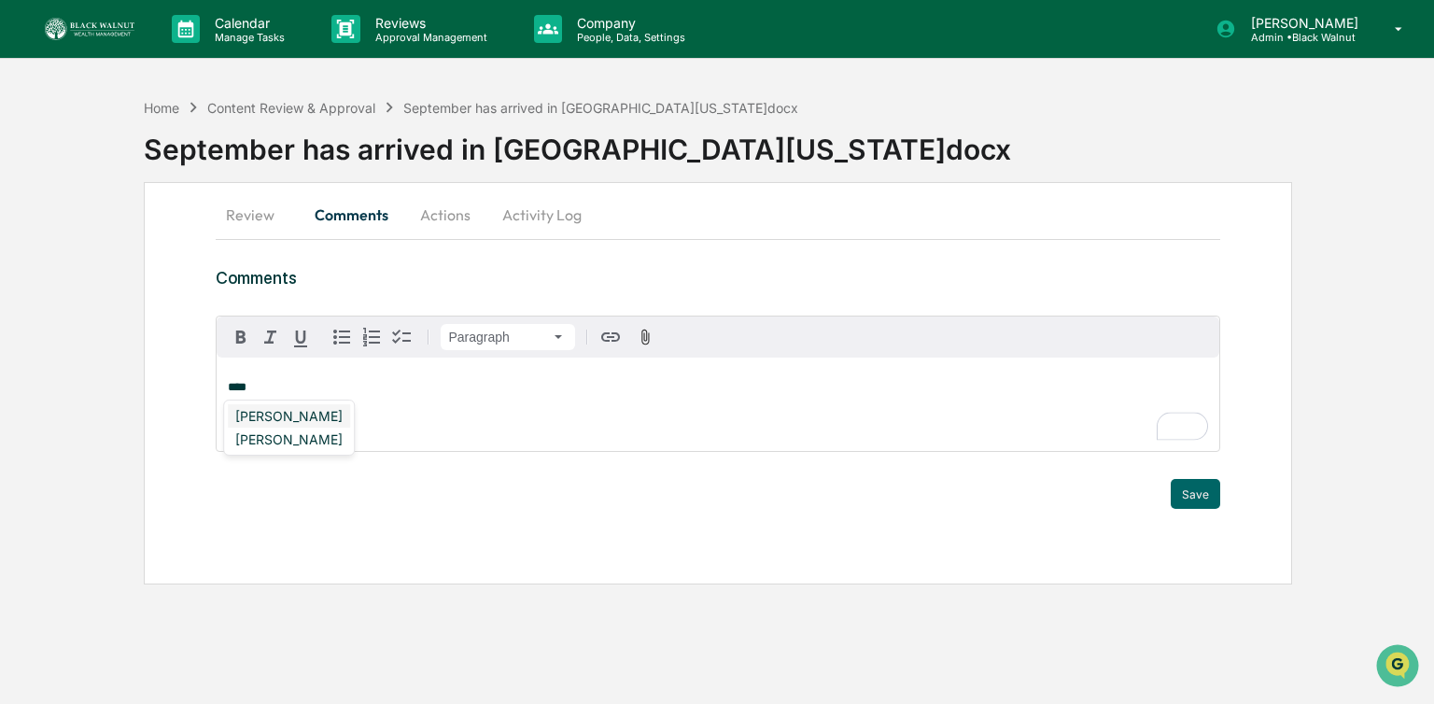
click at [291, 411] on div "[PERSON_NAME]" at bounding box center [289, 415] width 122 height 23
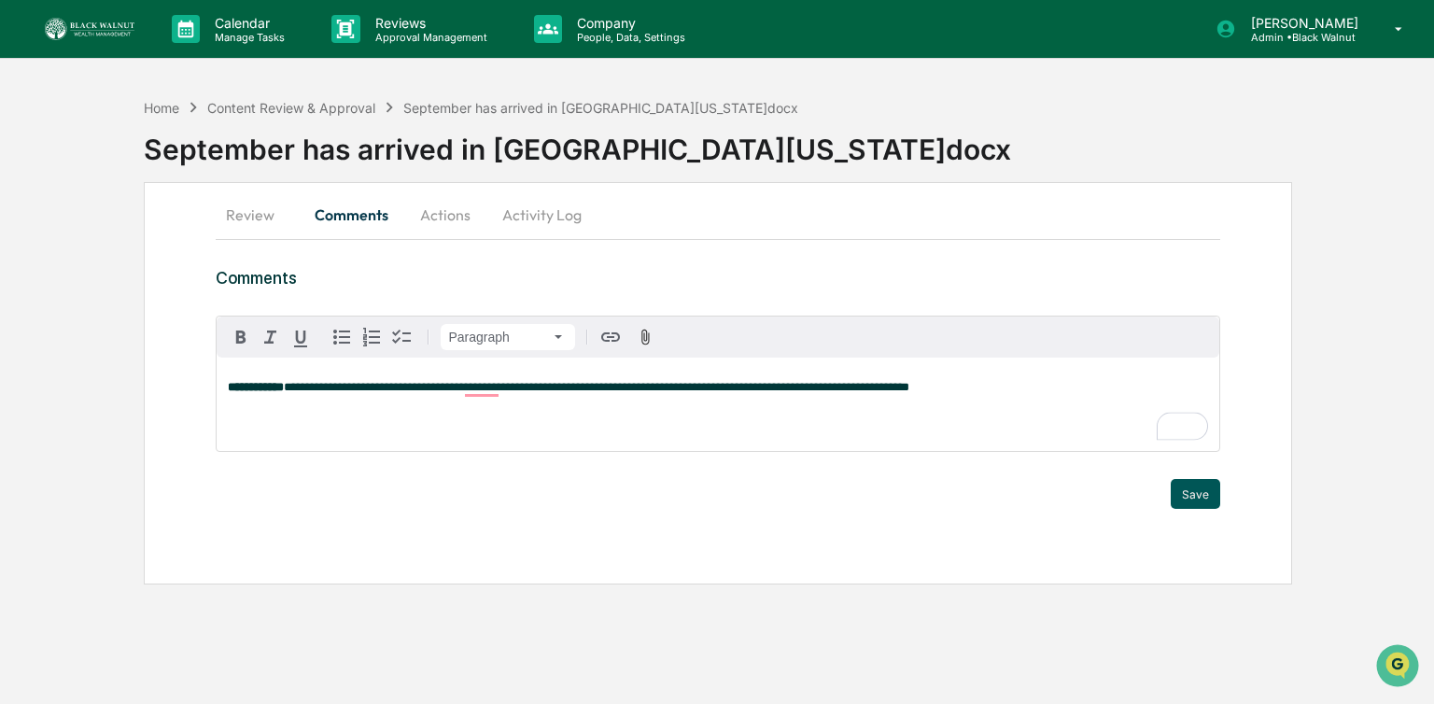
click at [1195, 484] on button "Save" at bounding box center [1195, 494] width 49 height 30
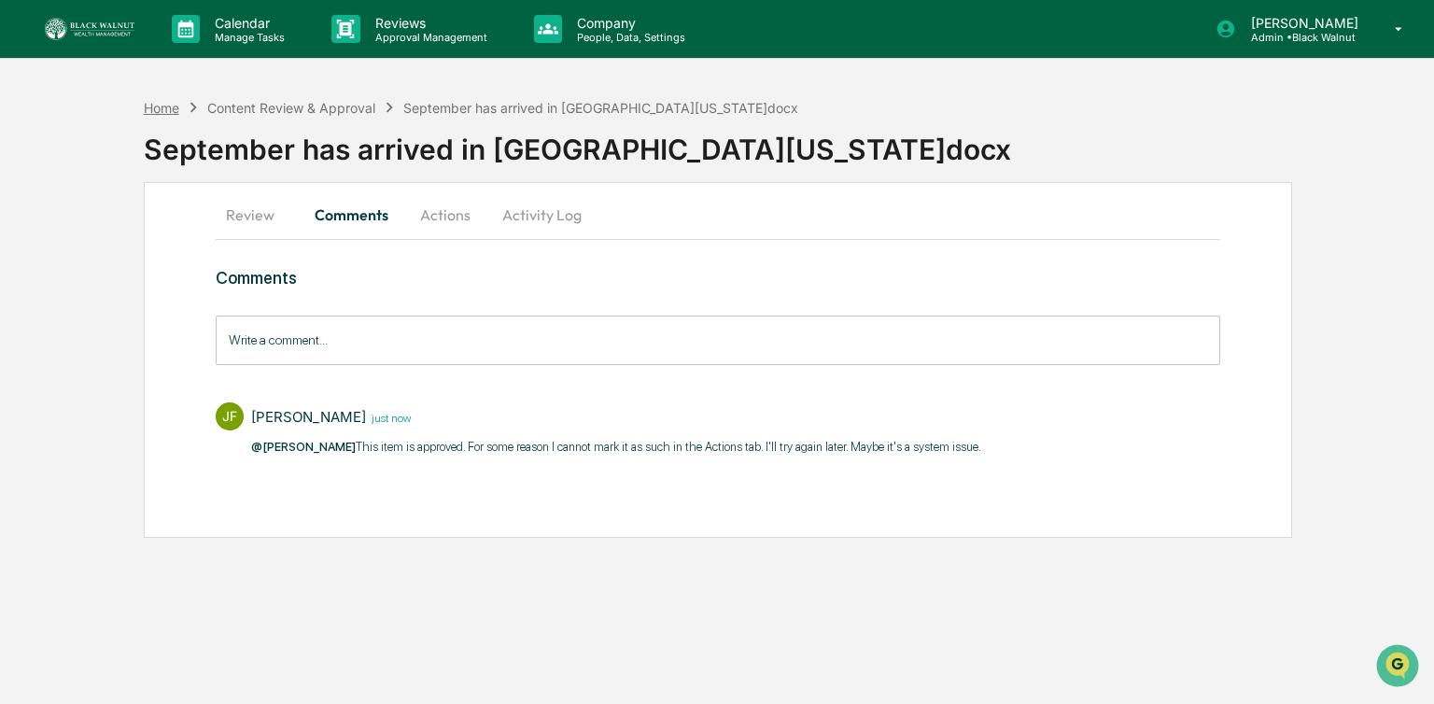
click at [161, 100] on div "Home" at bounding box center [161, 108] width 35 height 16
